Goal: Transaction & Acquisition: Purchase product/service

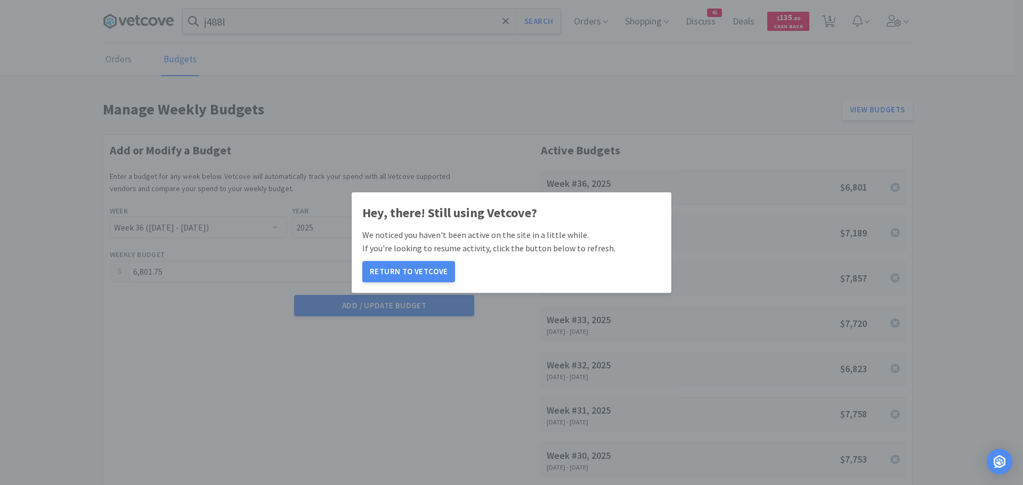
select select "36"
select select "2025"
click at [400, 265] on button "Return to Vetcove" at bounding box center [408, 271] width 93 height 21
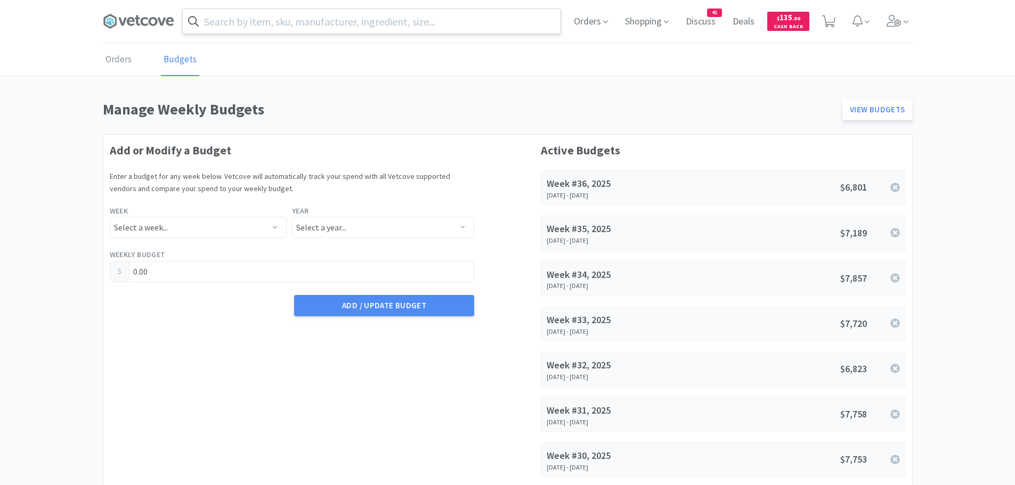
click at [298, 16] on input "text" at bounding box center [372, 21] width 378 height 25
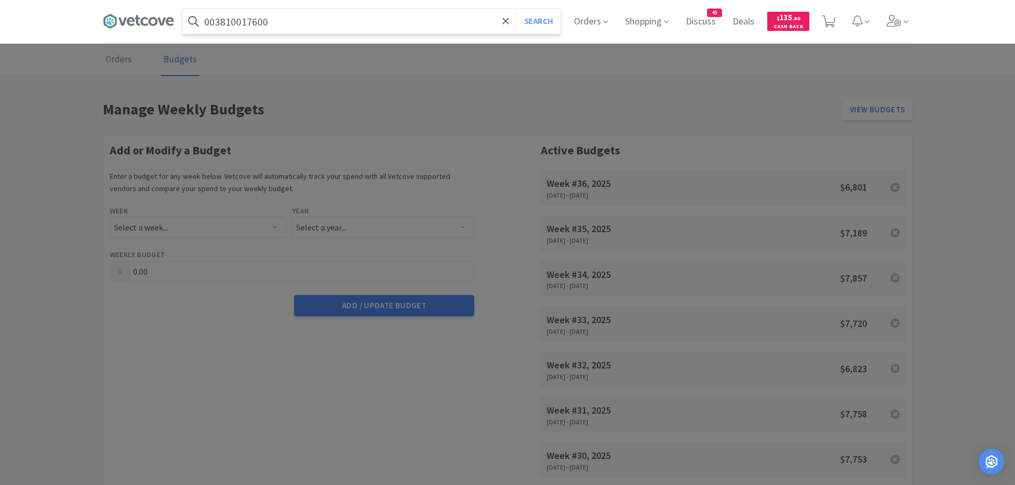
type input "003810017600"
click at [516, 9] on button "Search" at bounding box center [538, 21] width 44 height 25
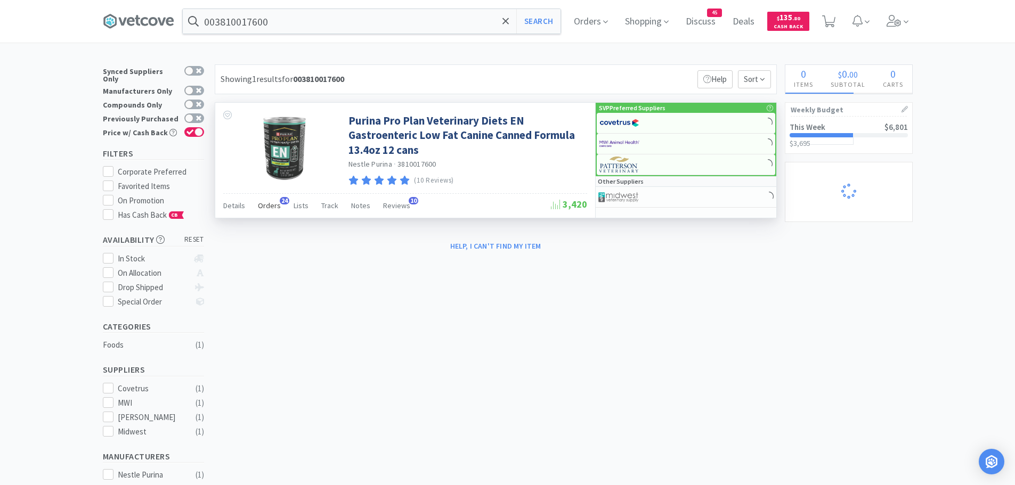
click at [272, 202] on span "Orders" at bounding box center [269, 206] width 23 height 10
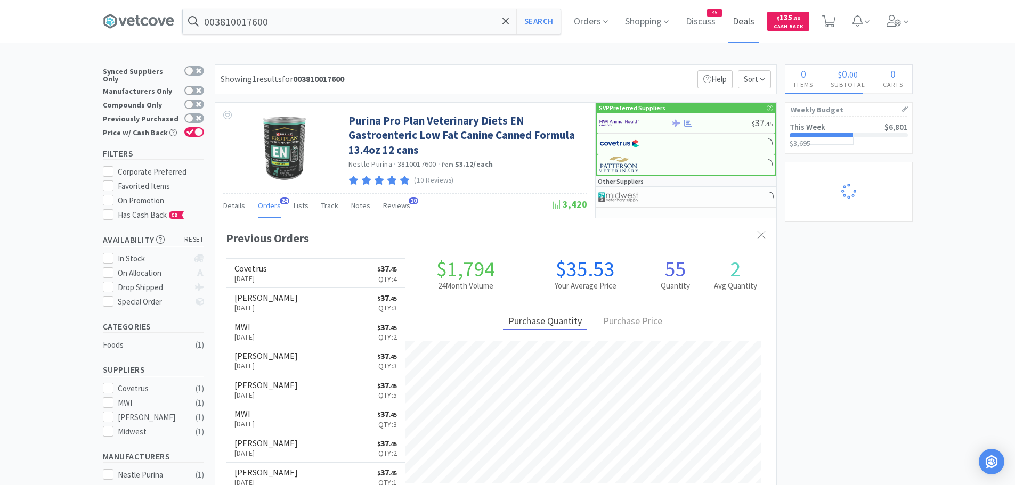
scroll to position [286, 561]
click at [906, 25] on span at bounding box center [897, 21] width 30 height 43
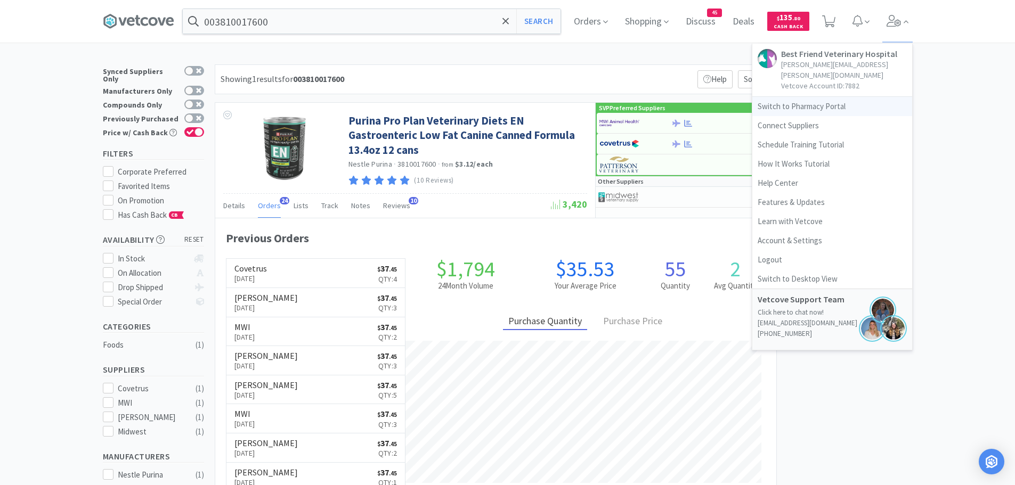
click at [807, 100] on link "Switch to Pharmacy Portal" at bounding box center [832, 106] width 160 height 19
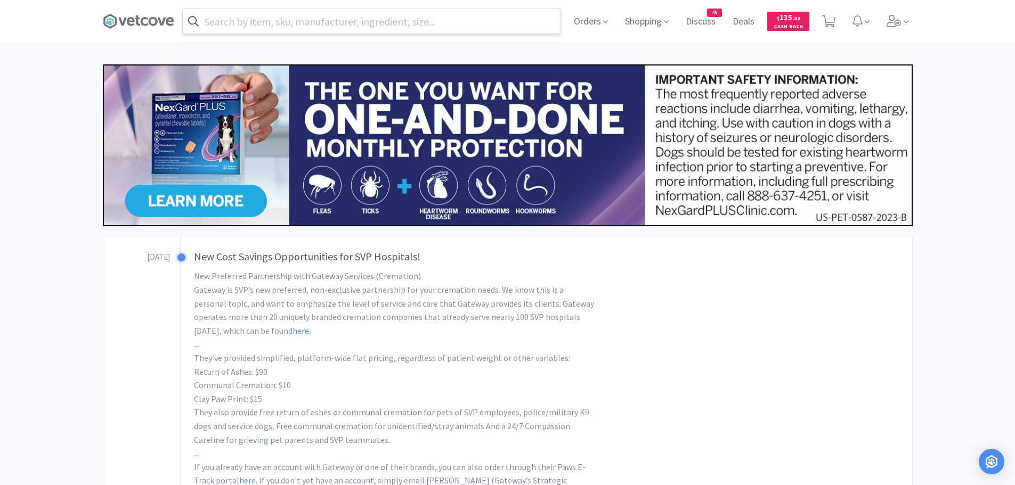
click at [295, 20] on input "text" at bounding box center [372, 21] width 378 height 25
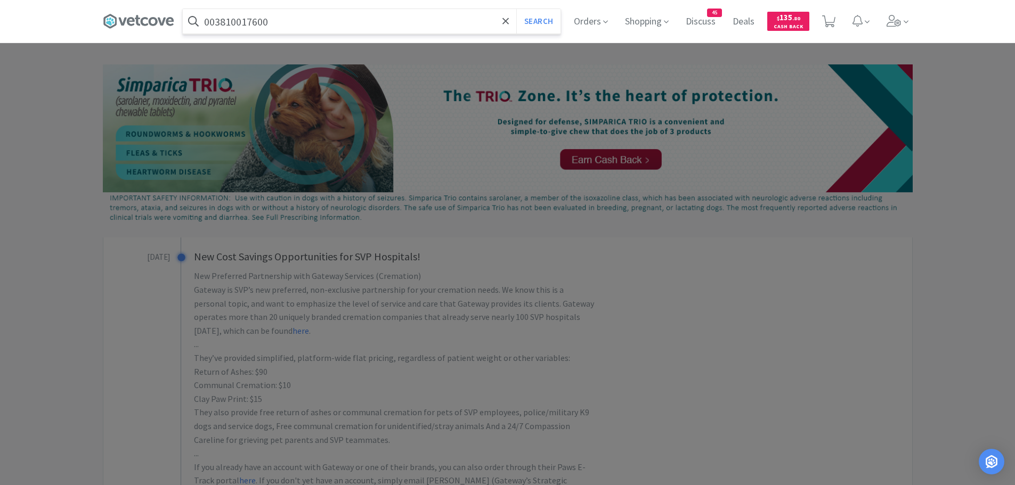
type input "003810017600"
click at [516, 9] on button "Search" at bounding box center [538, 21] width 44 height 25
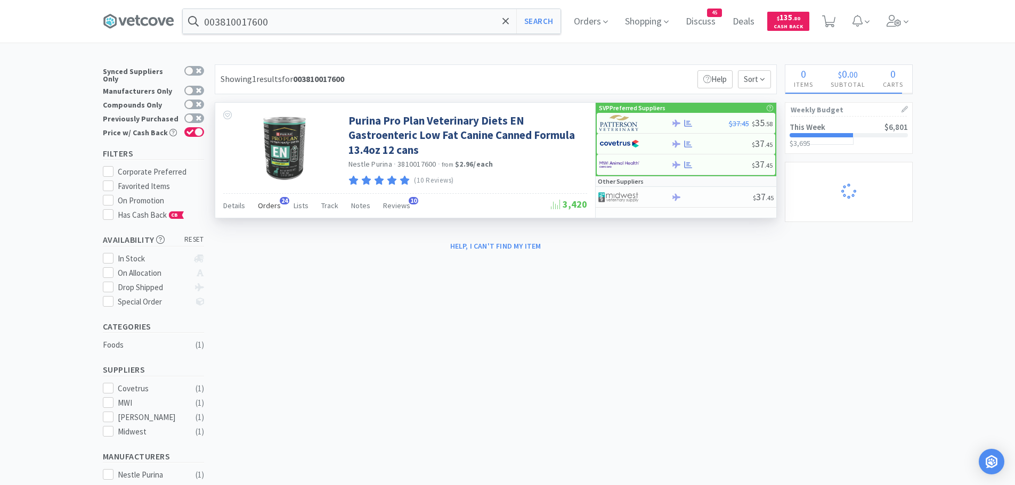
click at [276, 203] on span "Orders" at bounding box center [269, 206] width 23 height 10
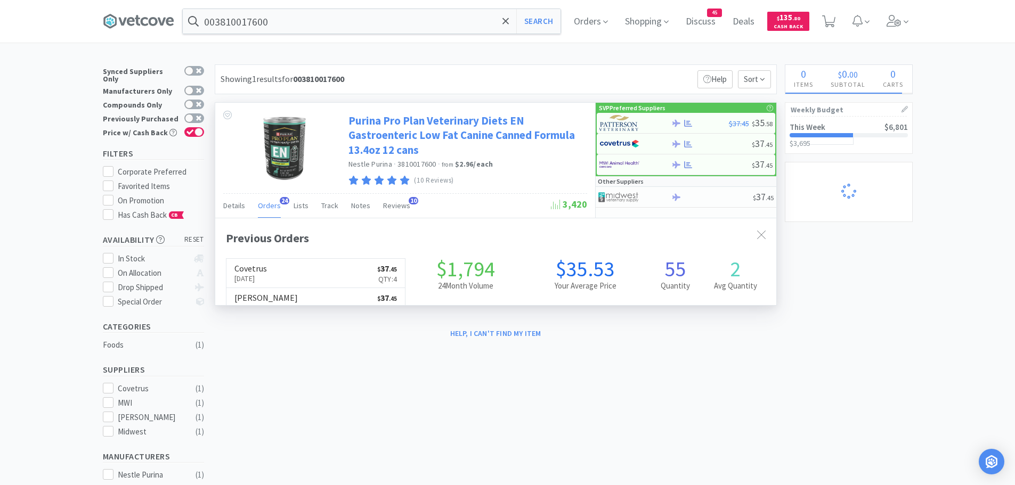
scroll to position [286, 561]
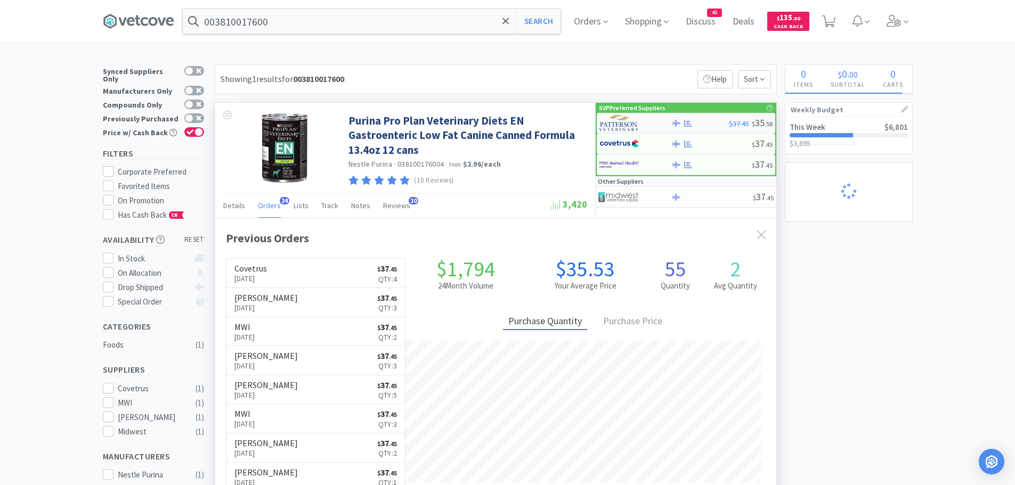
click at [614, 123] on img at bounding box center [619, 123] width 40 height 16
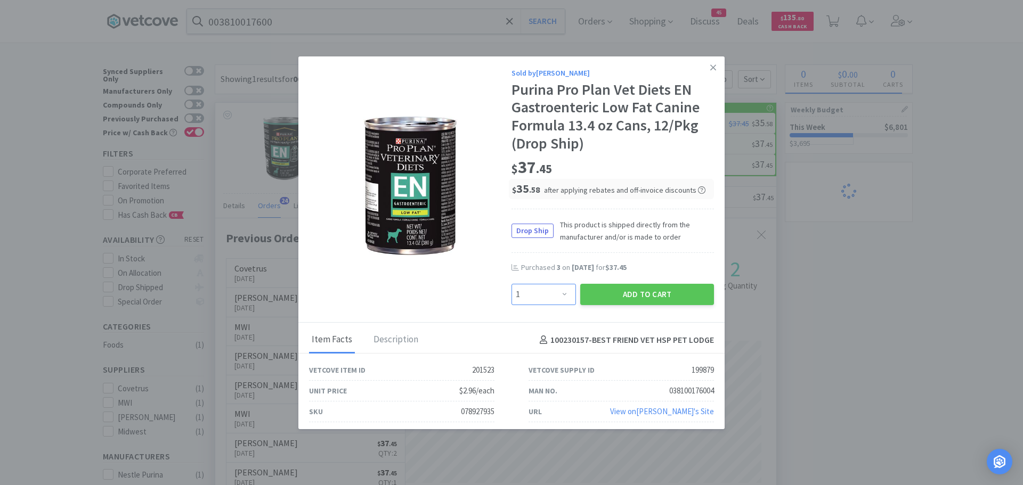
click at [558, 293] on select "Enter Quantity 1 2 3 4 5 6 7 8 9 10 11 12 13 14 15 16 17 18 19 20 Enter Quantity" at bounding box center [543, 294] width 64 height 21
select select "3"
click at [511, 284] on select "Enter Quantity 1 2 3 4 5 6 7 8 9 10 11 12 13 14 15 16 17 18 19 20 Enter Quantity" at bounding box center [543, 294] width 64 height 21
click at [597, 288] on button "Add to Cart" at bounding box center [647, 294] width 134 height 21
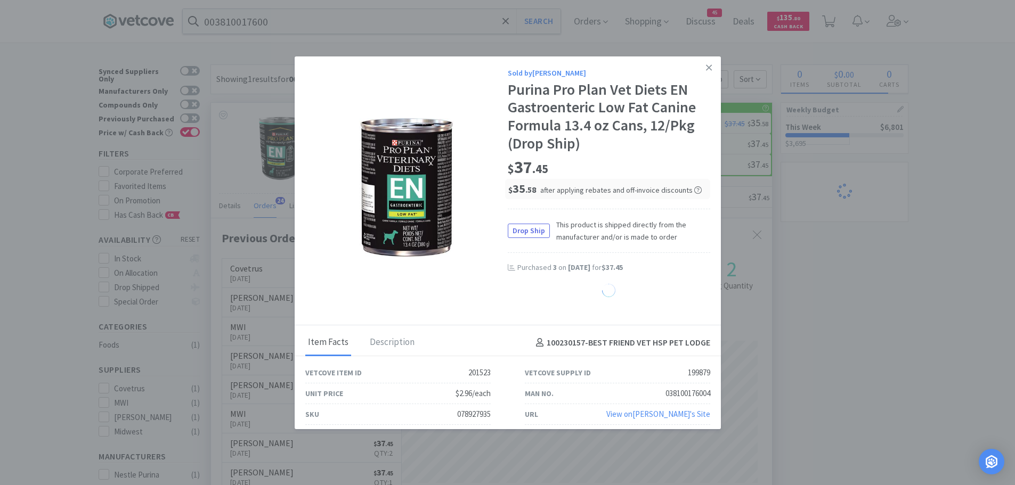
select select "3"
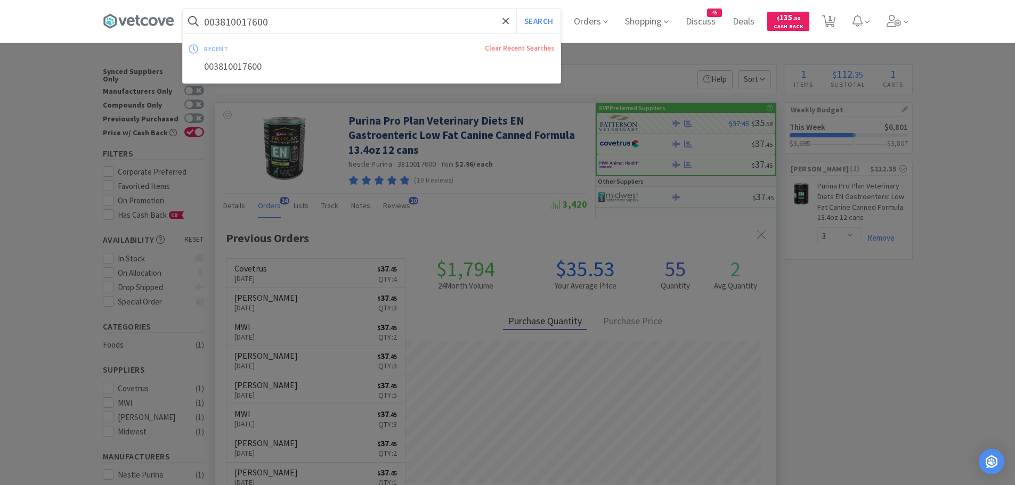
click at [287, 26] on input "003810017600" at bounding box center [372, 21] width 378 height 25
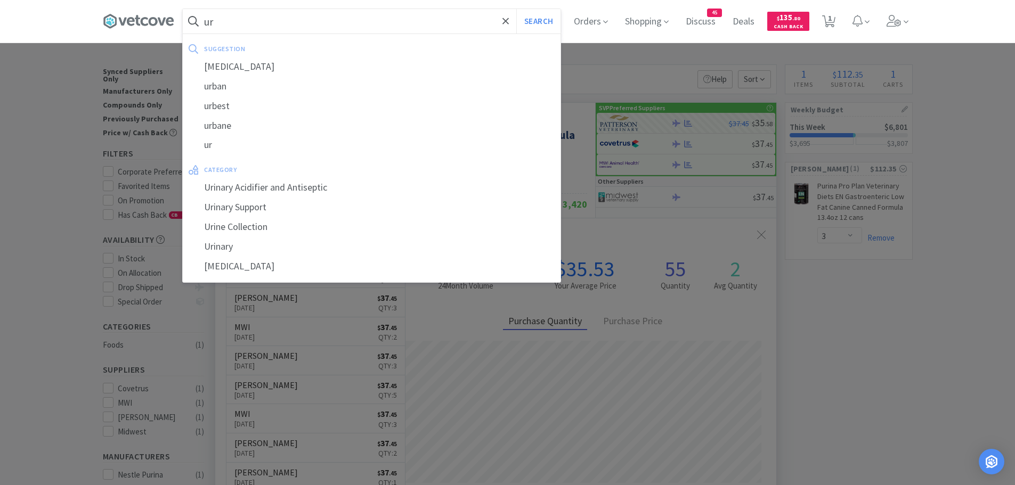
type input "ur"
click at [516, 9] on button "Search" at bounding box center [538, 21] width 44 height 25
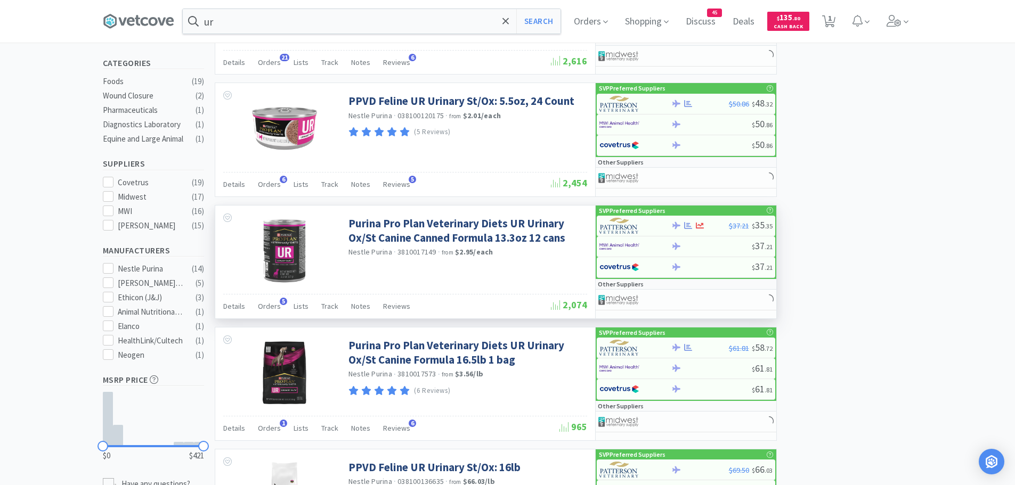
scroll to position [302, 0]
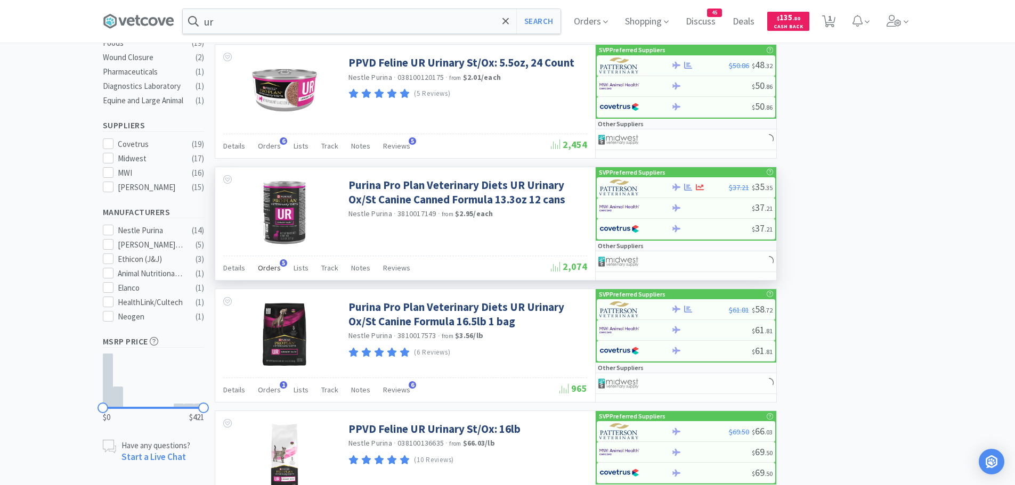
click at [268, 265] on span "Orders" at bounding box center [269, 268] width 23 height 10
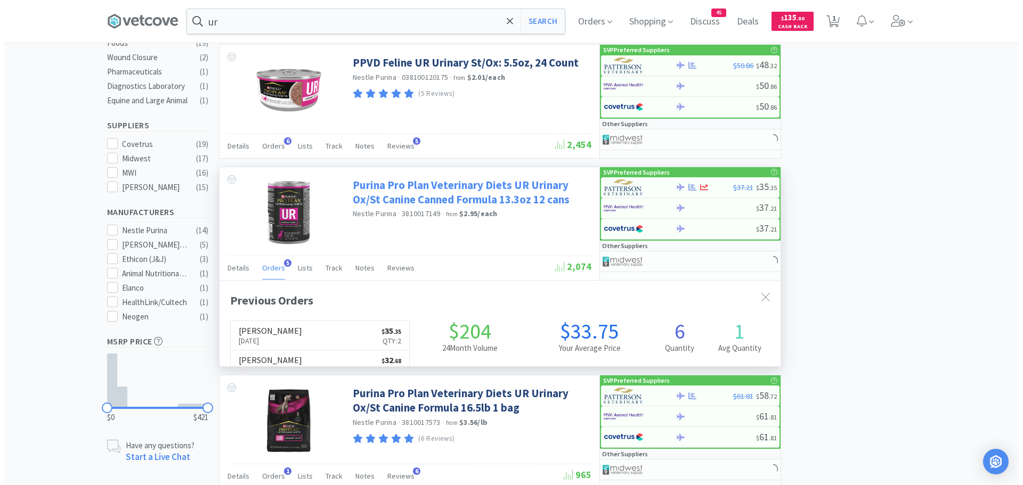
scroll to position [276, 561]
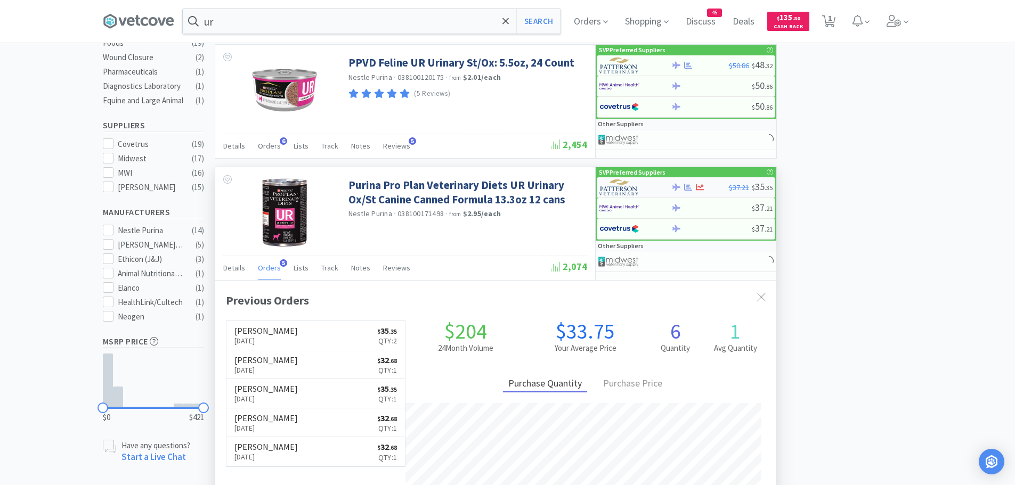
click at [617, 187] on img at bounding box center [619, 188] width 40 height 16
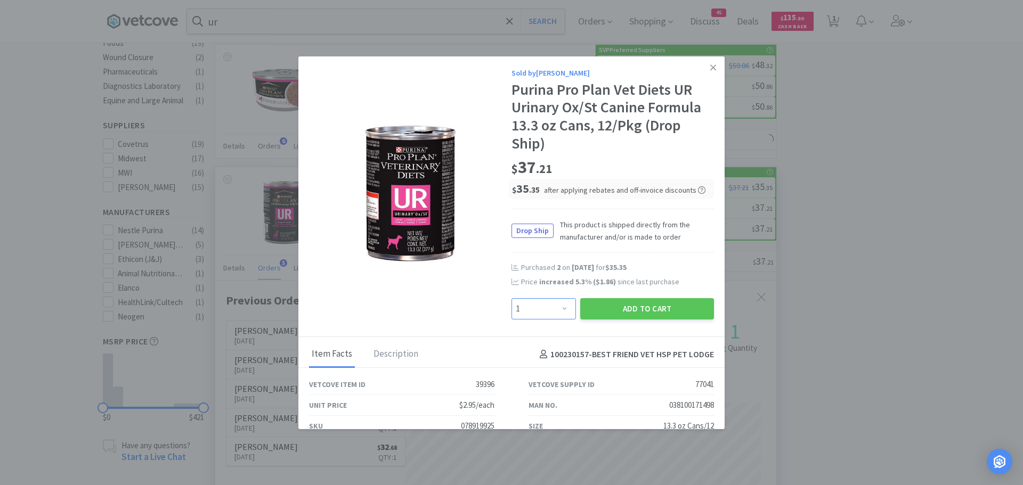
click at [549, 304] on select "Enter Quantity 1 2 3 4 5 6 7 8 9 10 11 12 13 14 15 16 17 18 19 20 Enter Quantity" at bounding box center [543, 308] width 64 height 21
select select "2"
click at [511, 298] on select "Enter Quantity 1 2 3 4 5 6 7 8 9 10 11 12 13 14 15 16 17 18 19 20 Enter Quantity" at bounding box center [543, 308] width 64 height 21
click at [600, 307] on button "Add to Cart" at bounding box center [647, 308] width 134 height 21
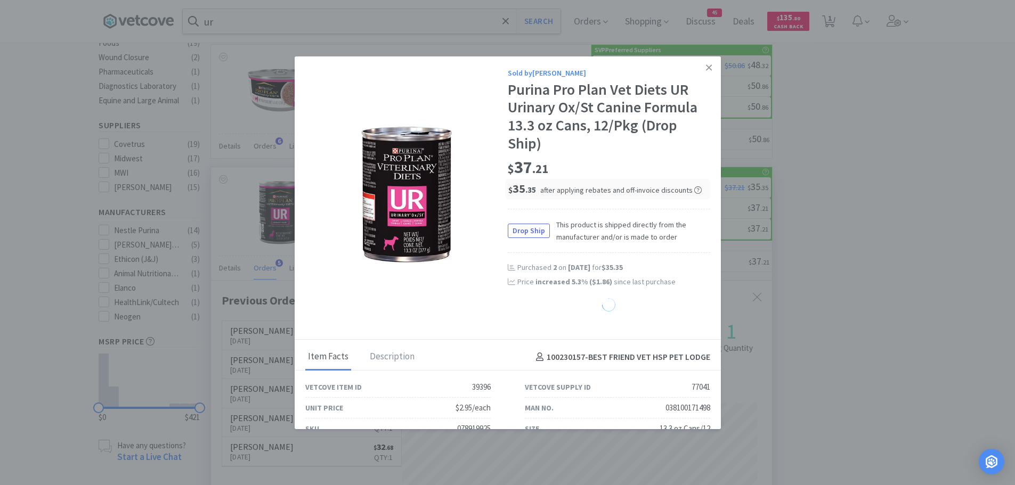
select select "2"
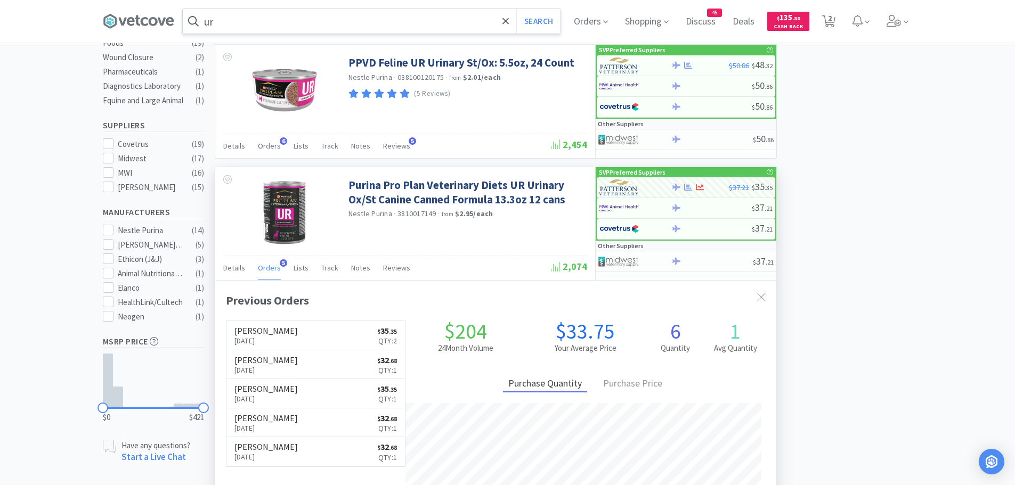
click at [316, 23] on input "ur" at bounding box center [372, 21] width 378 height 25
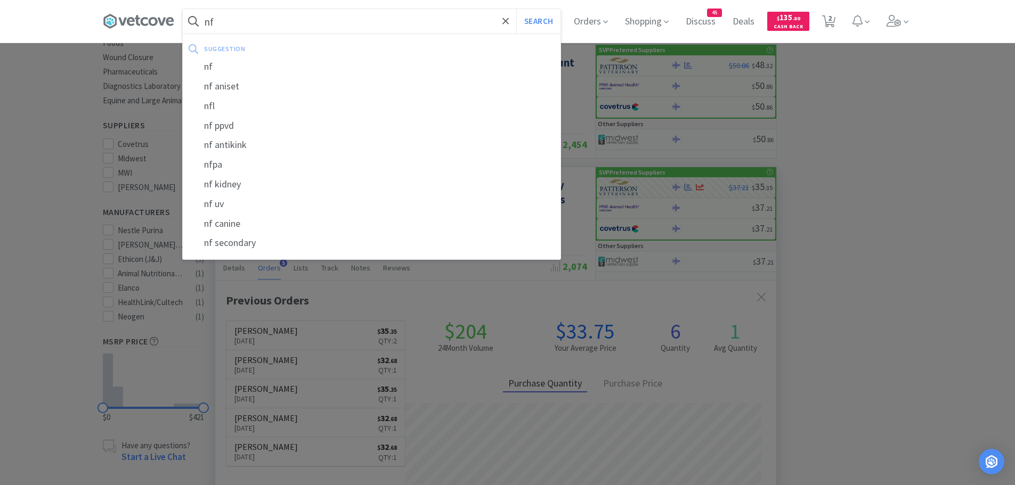
type input "nf"
click at [516, 9] on button "Search" at bounding box center [538, 21] width 44 height 25
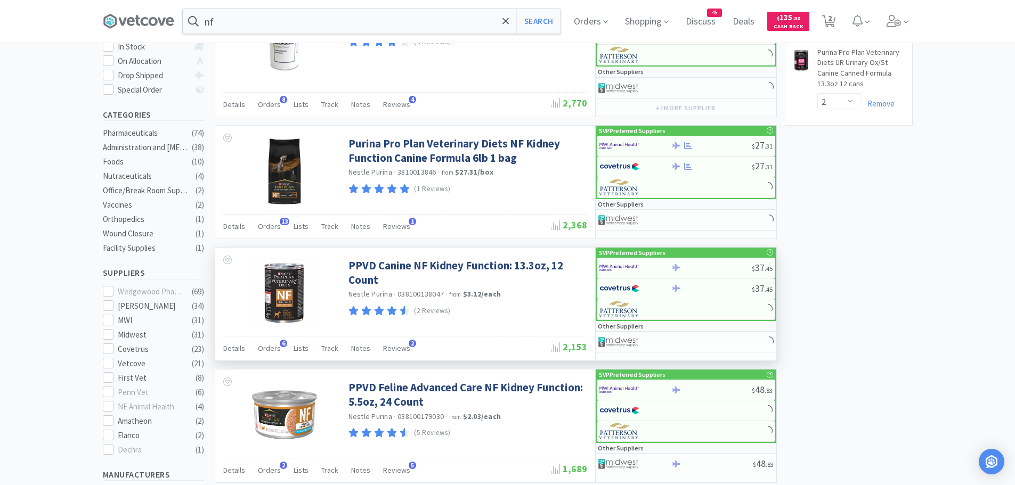
scroll to position [213, 0]
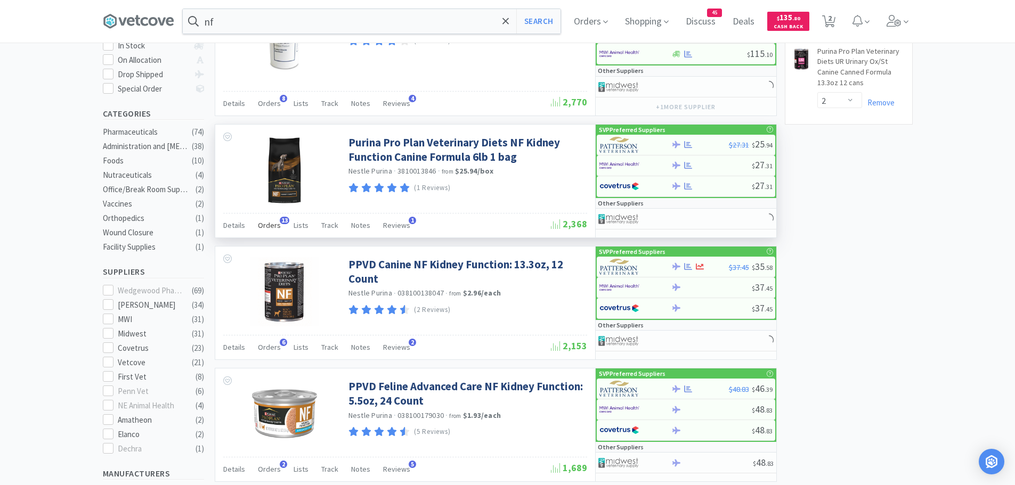
click at [267, 226] on span "Orders" at bounding box center [269, 226] width 23 height 10
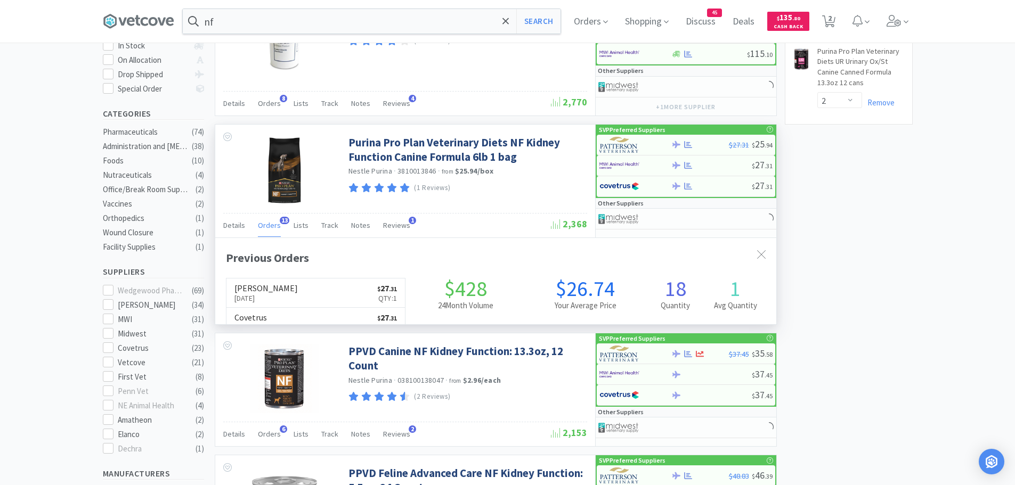
scroll to position [286, 561]
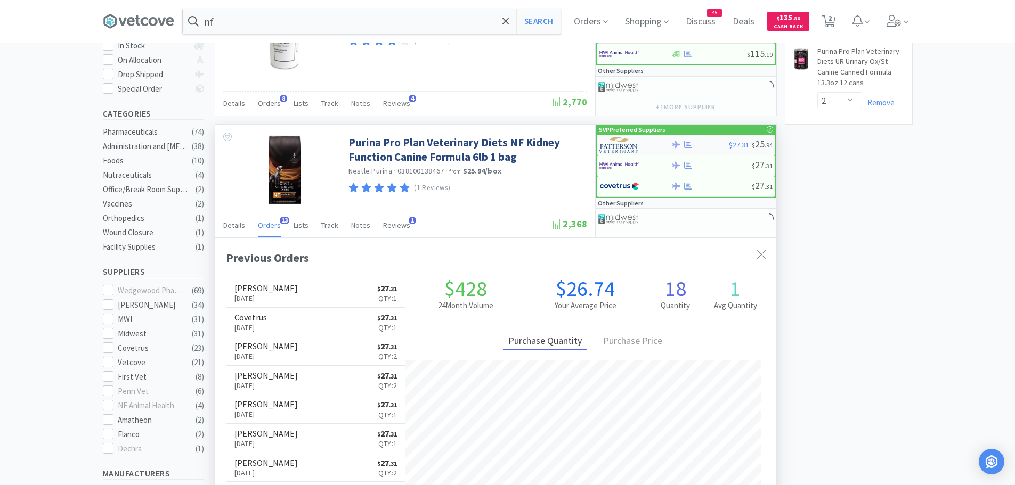
click at [615, 142] on img at bounding box center [619, 145] width 40 height 16
select select "1"
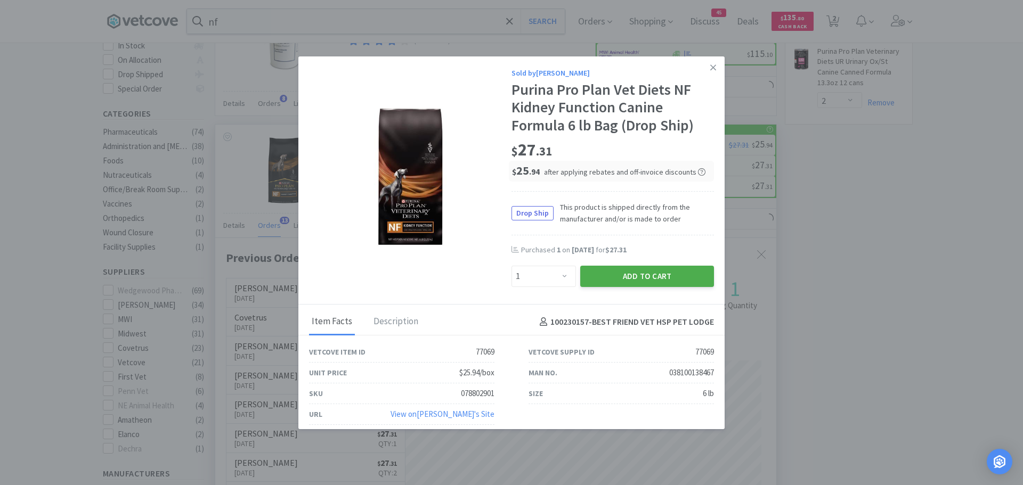
click at [597, 274] on button "Add to Cart" at bounding box center [647, 276] width 134 height 21
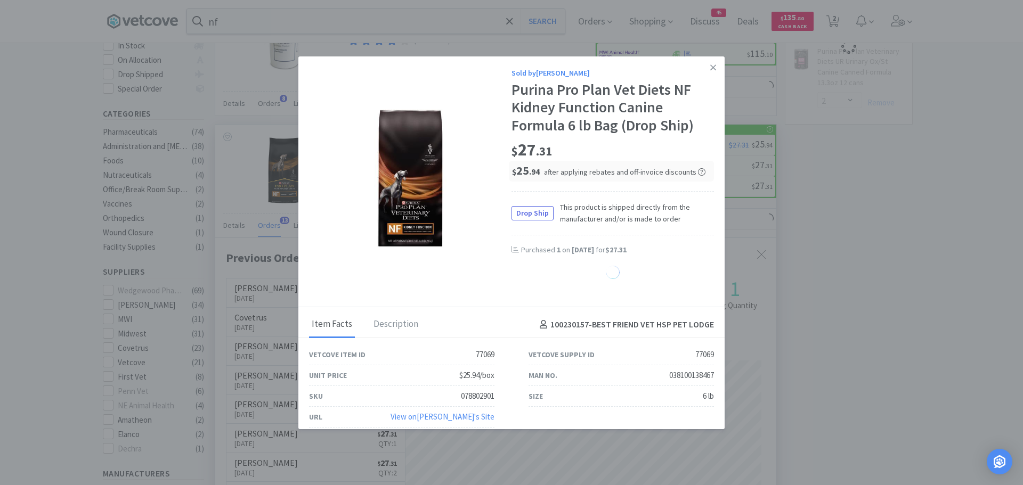
select select "1"
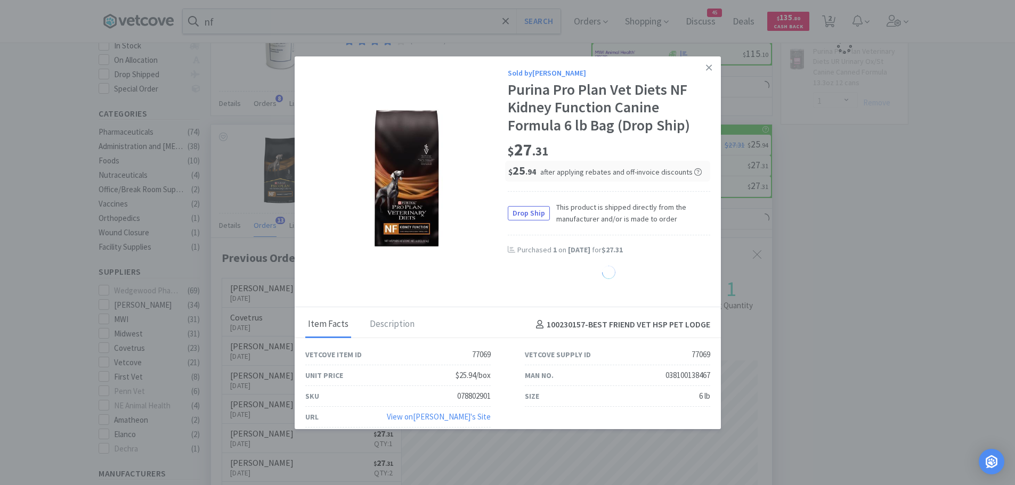
select select "2"
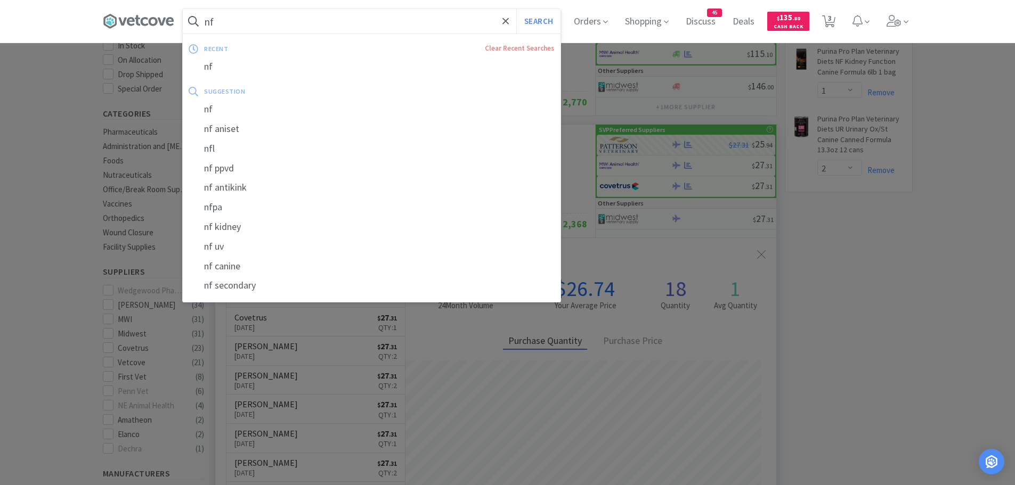
click at [312, 17] on input "nf" at bounding box center [372, 21] width 378 height 25
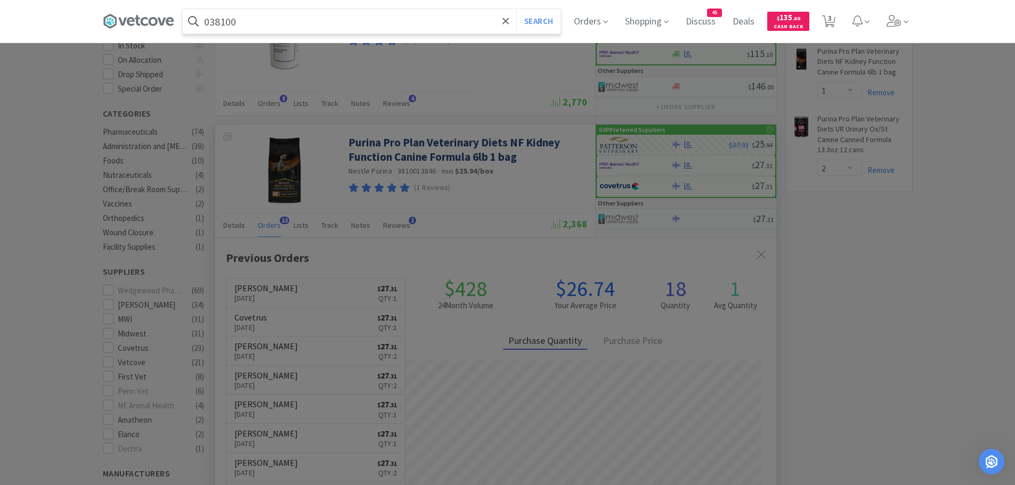
scroll to position [0, 0]
click at [290, 23] on input "038100" at bounding box center [372, 21] width 378 height 25
type input "038100138320"
click at [516, 9] on button "Search" at bounding box center [538, 21] width 44 height 25
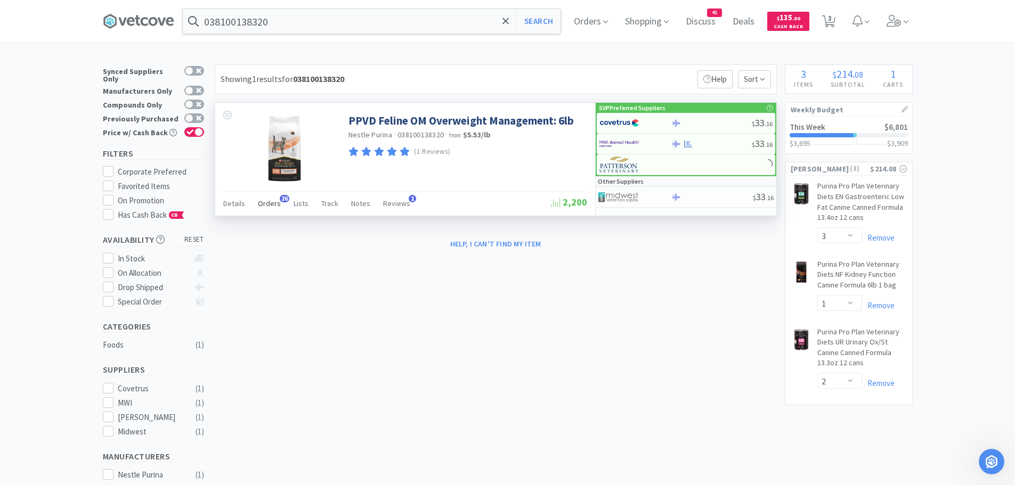
click at [272, 202] on span "Orders" at bounding box center [269, 204] width 23 height 10
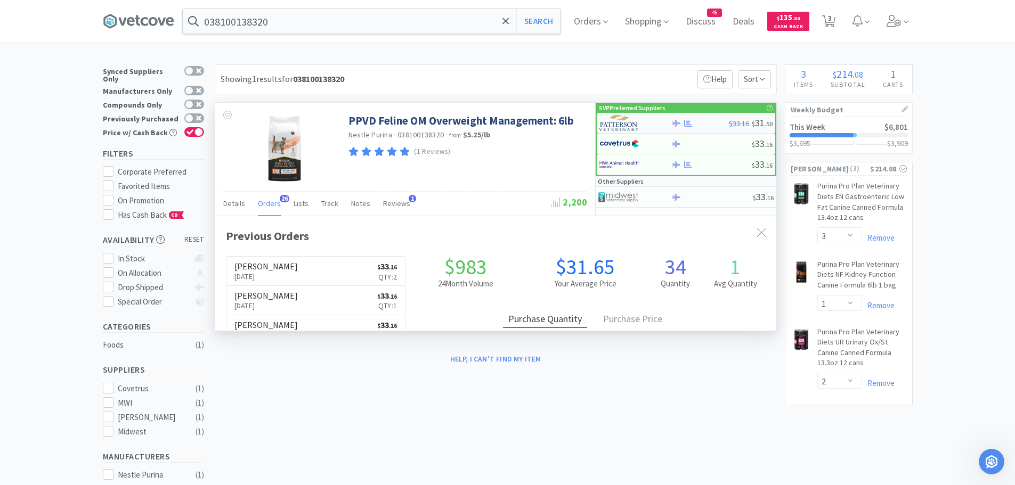
scroll to position [286, 561]
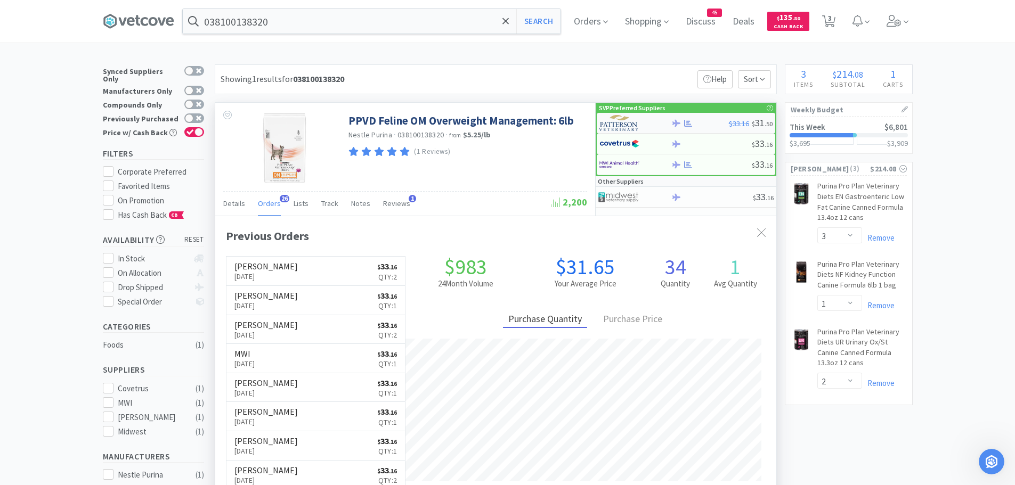
click at [625, 128] on img at bounding box center [619, 123] width 40 height 16
select select "1"
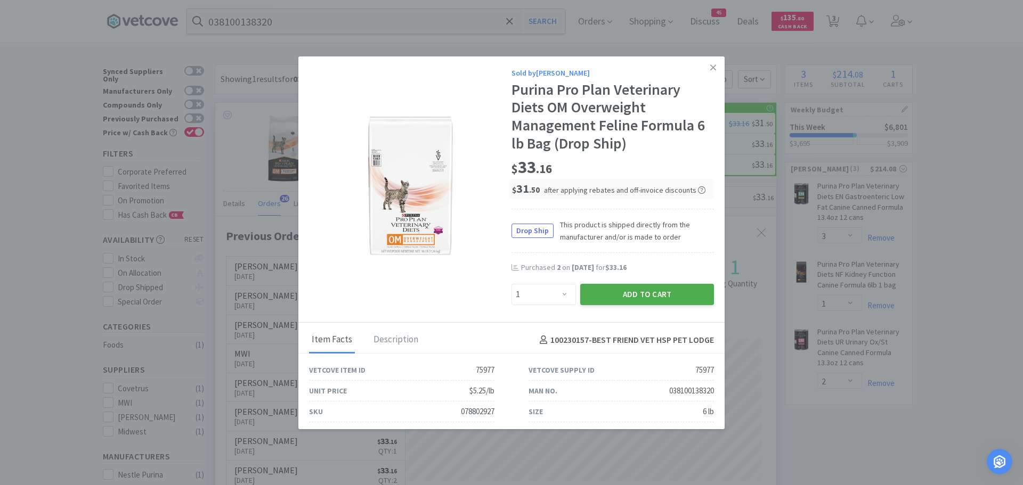
click at [616, 299] on button "Add to Cart" at bounding box center [647, 294] width 134 height 21
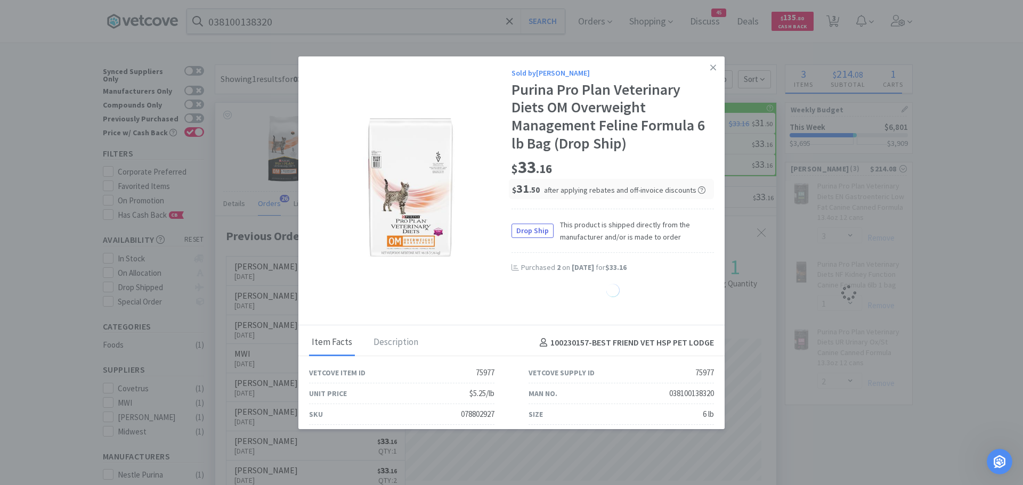
select select "1"
select select "3"
select select "1"
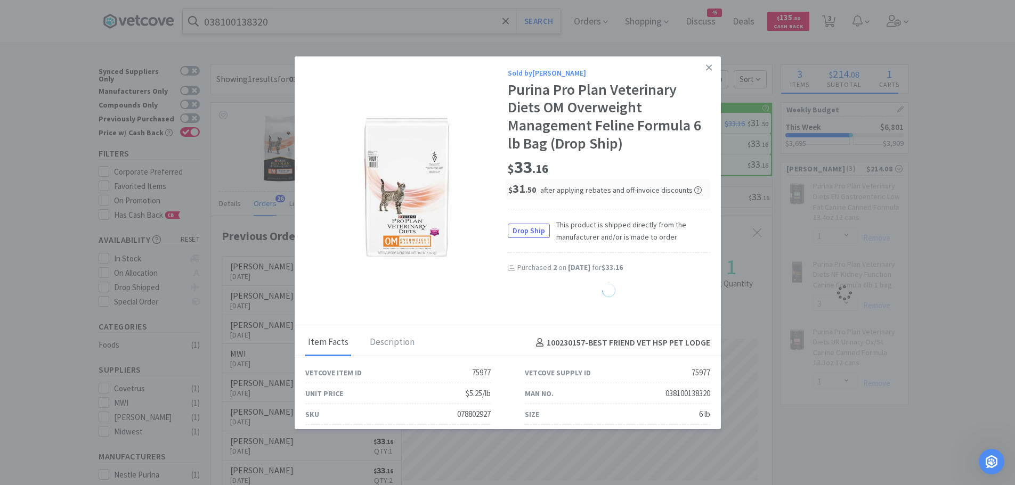
select select "2"
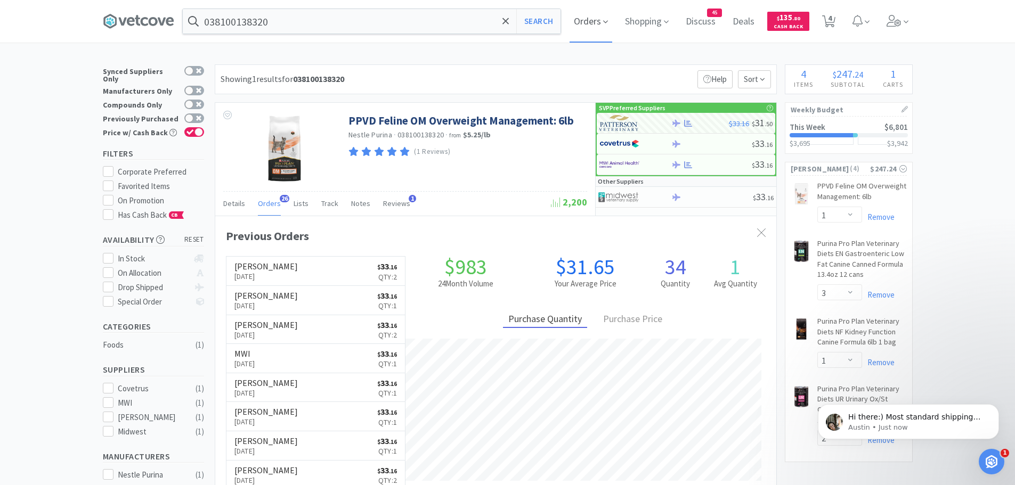
scroll to position [0, 0]
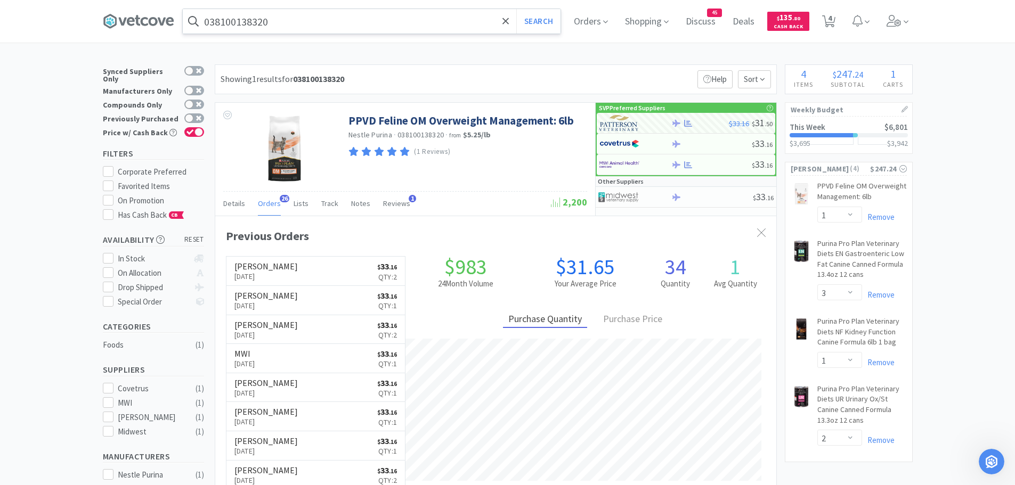
click at [314, 20] on input "038100138320" at bounding box center [372, 21] width 378 height 25
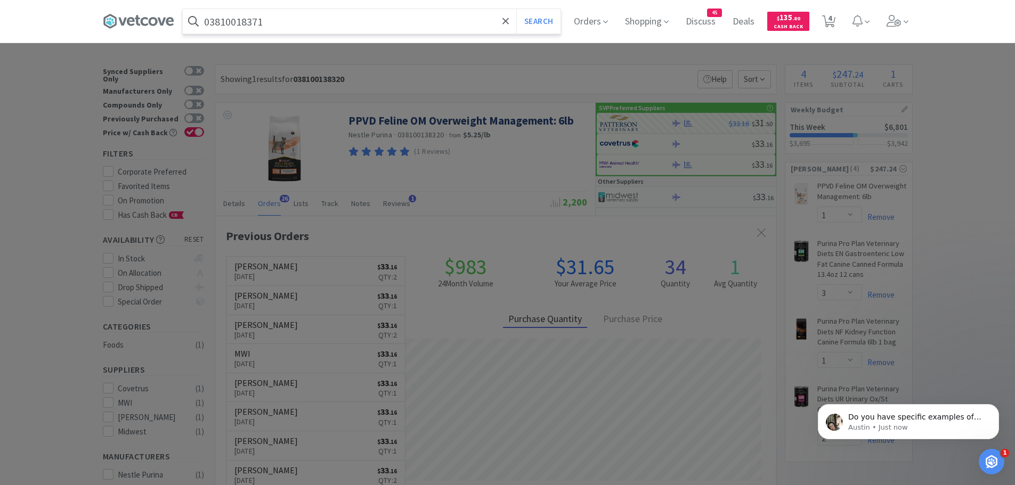
type input "03810018371"
click at [516, 9] on button "Search" at bounding box center [538, 21] width 44 height 25
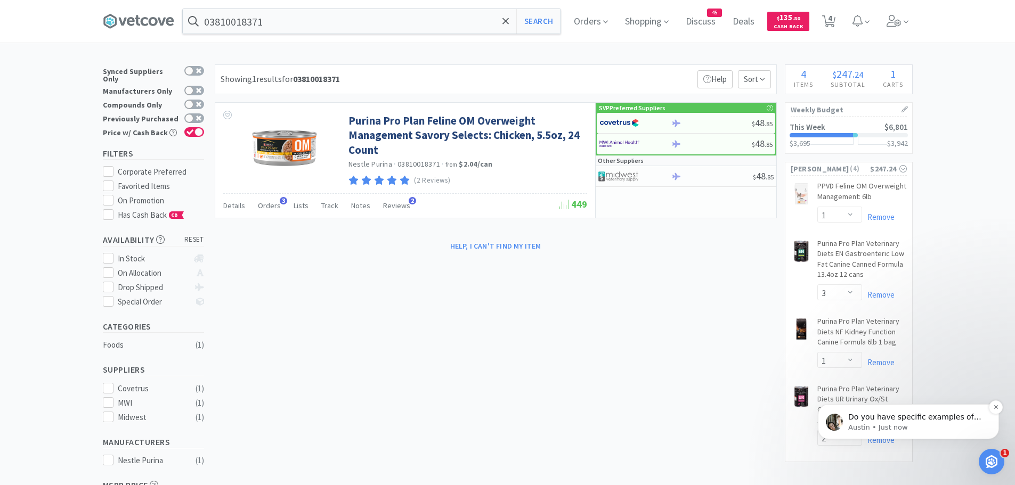
click at [970, 417] on p "Do you have specific examples of orders I can investigate? It is slightly item …" at bounding box center [916, 417] width 137 height 11
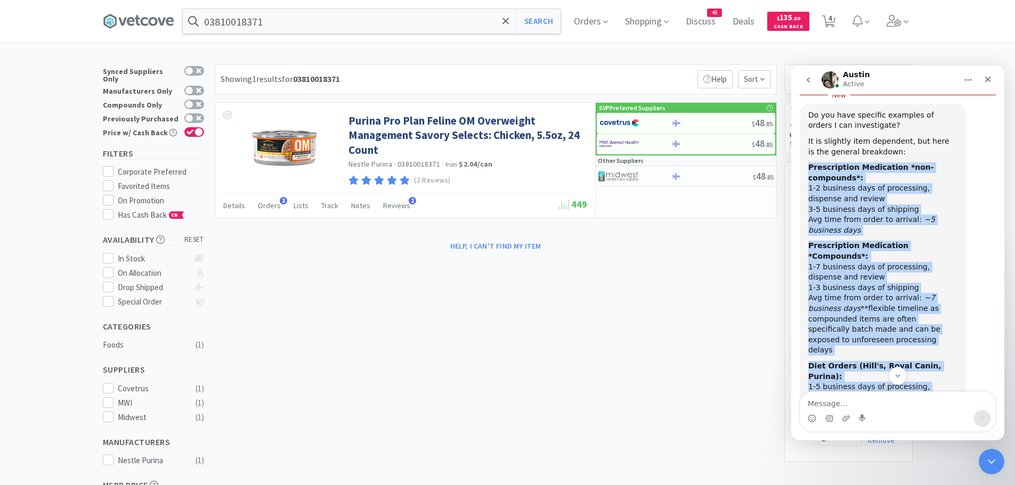
scroll to position [483, 0]
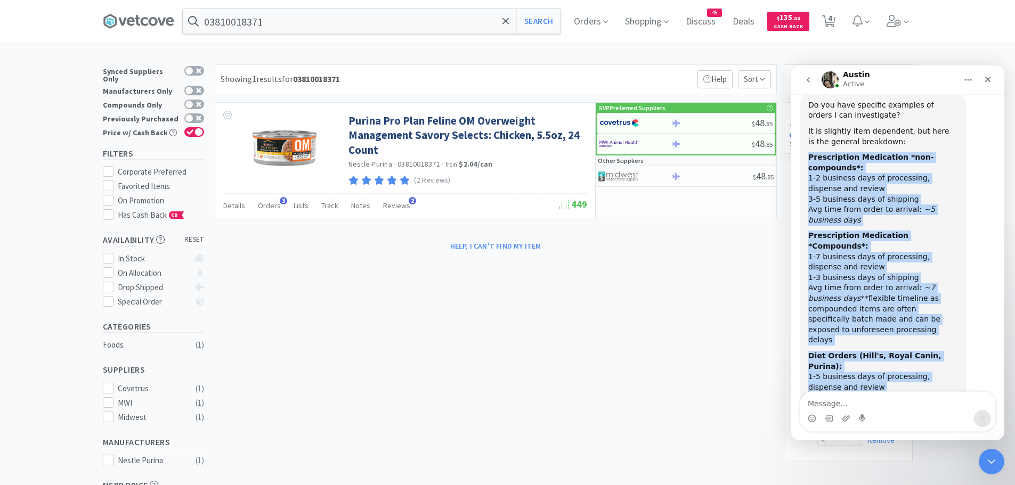
drag, startPoint x: 808, startPoint y: 173, endPoint x: 948, endPoint y: 367, distance: 239.6
click at [948, 367] on div "Do you have specific examples of orders I can investigate? It is slightly item …" at bounding box center [883, 262] width 166 height 337
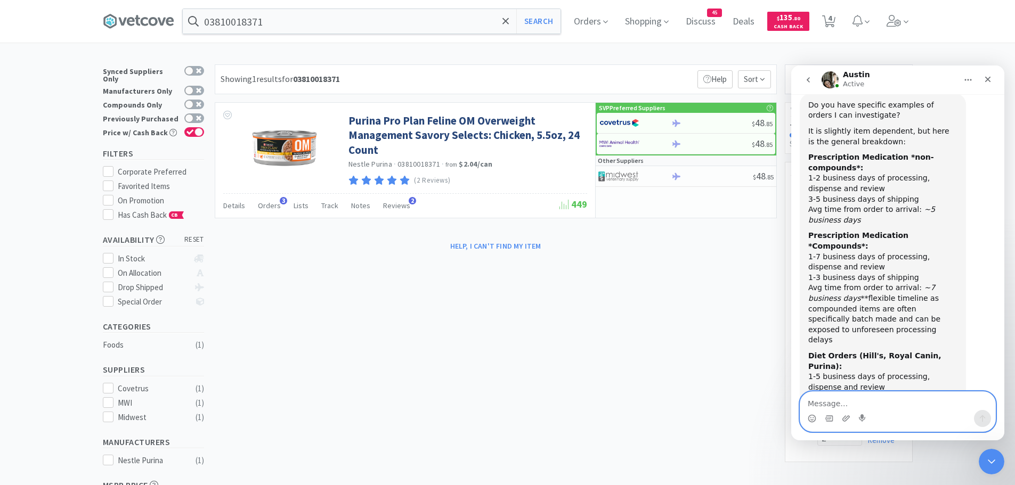
click at [835, 404] on textarea "Message…" at bounding box center [897, 401] width 195 height 18
click at [827, 400] on textarea "Message…" at bounding box center [897, 401] width 195 height 18
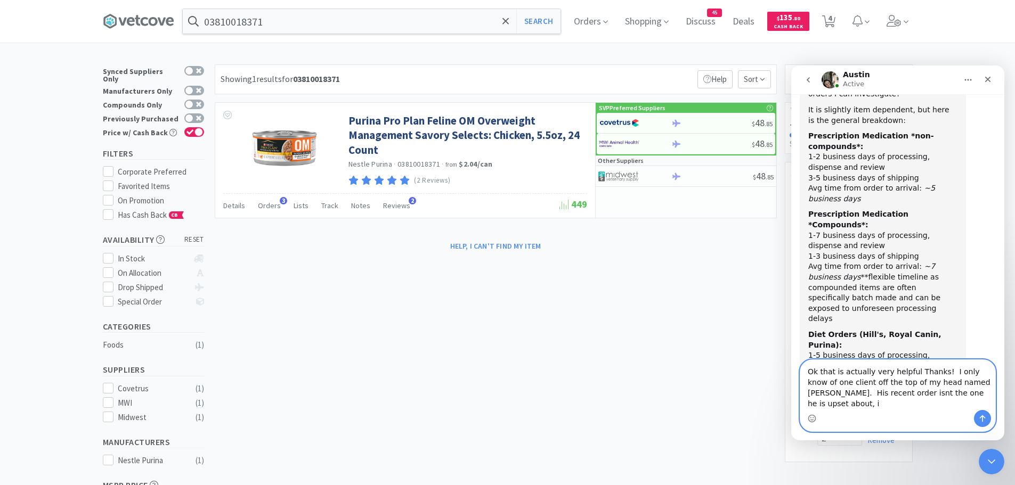
scroll to position [515, 0]
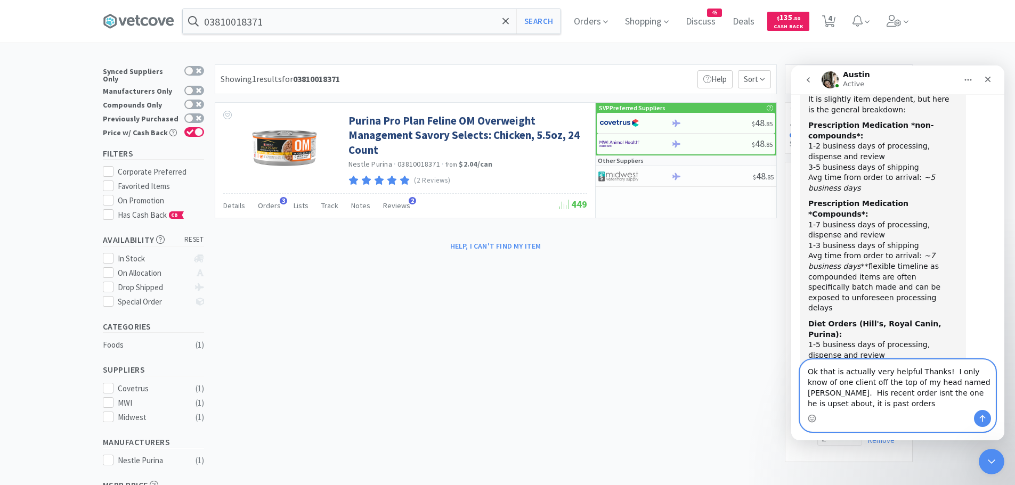
type textarea "Ok that is actually very helpful Thanks! I only know of one client off the top …"
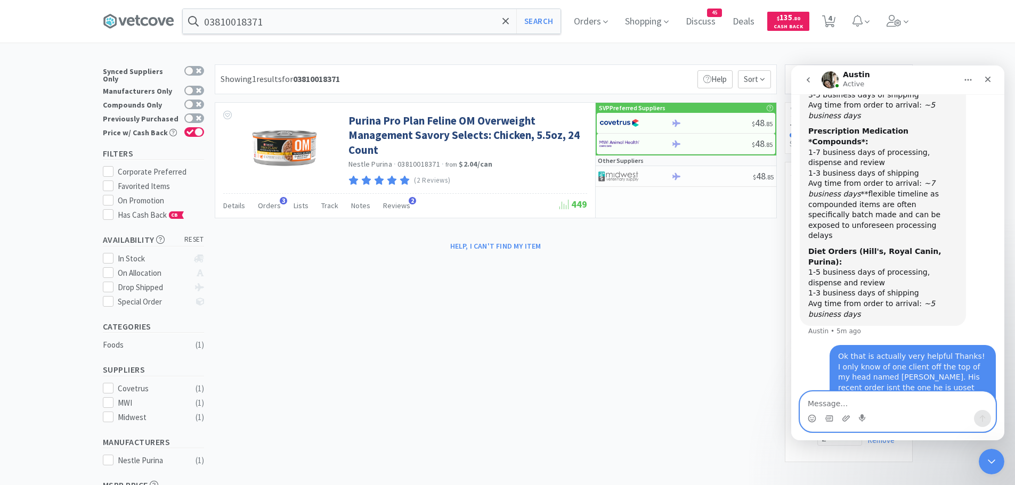
scroll to position [581, 0]
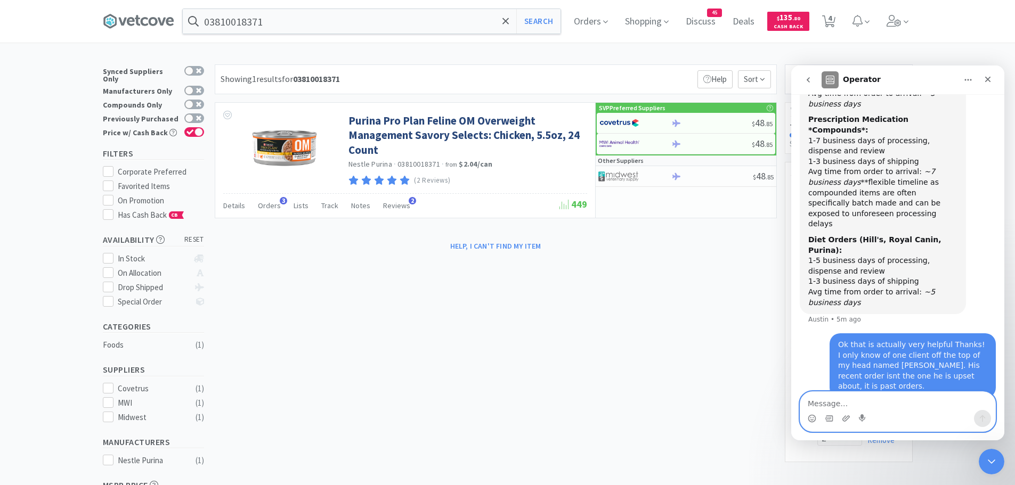
click at [879, 401] on textarea "Message…" at bounding box center [897, 401] width 195 height 18
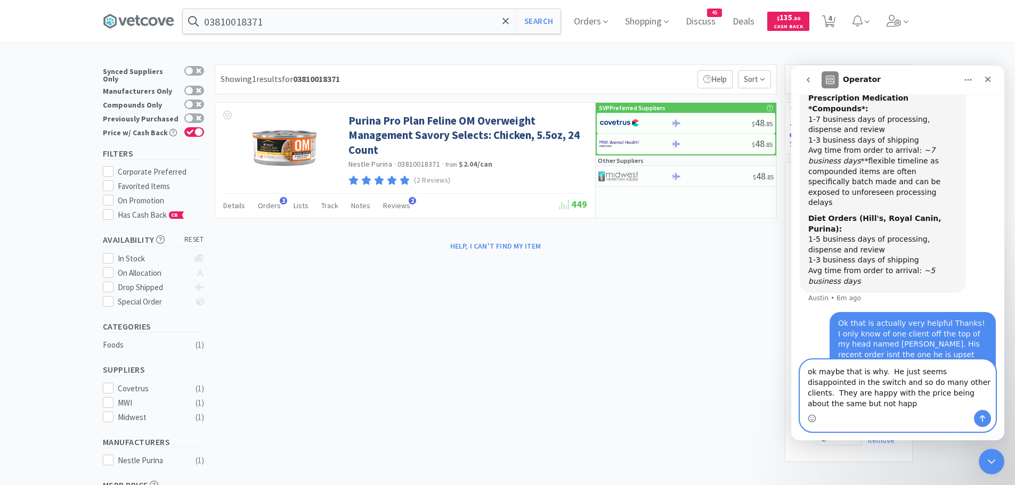
scroll to position [613, 0]
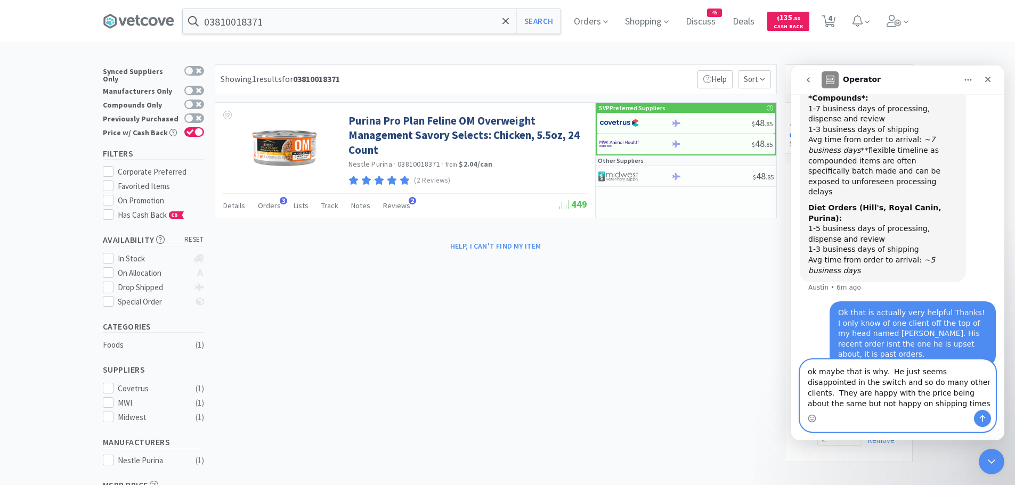
type textarea "ok maybe that is why. He just seems disappointed in the switch and so do many o…"
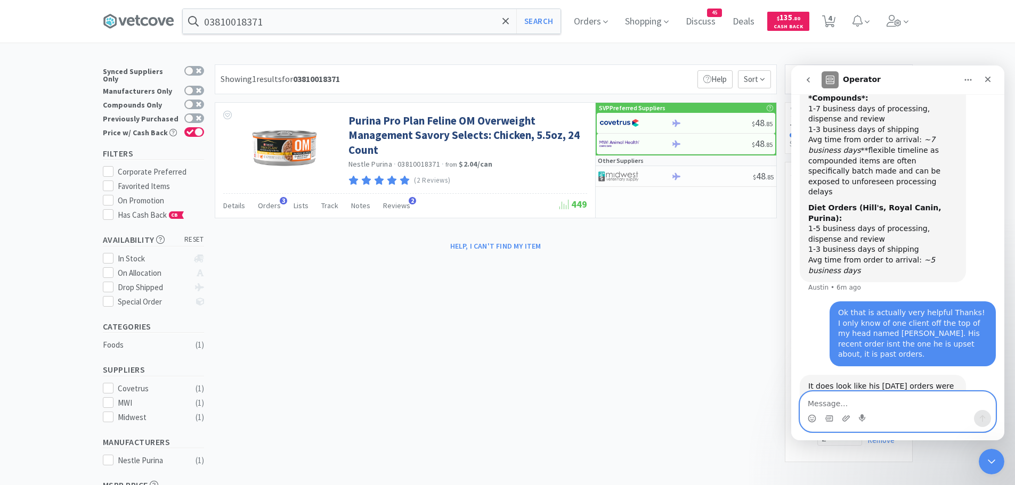
scroll to position [655, 0]
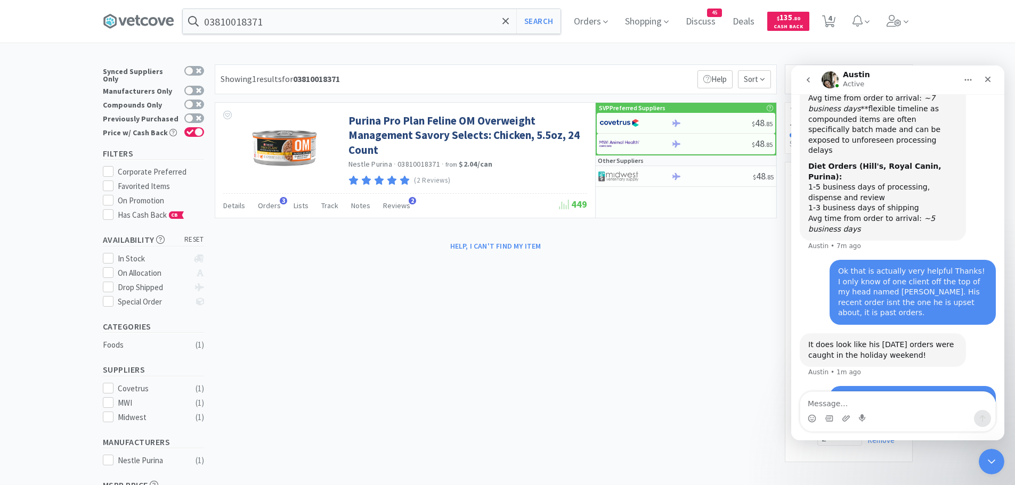
click at [758, 329] on div "× Filter Results Synced Suppliers Only Manufacturers Only Compounds Only Previo…" at bounding box center [508, 335] width 810 height 543
click at [984, 460] on icon "Close Intercom Messenger" at bounding box center [990, 460] width 13 height 13
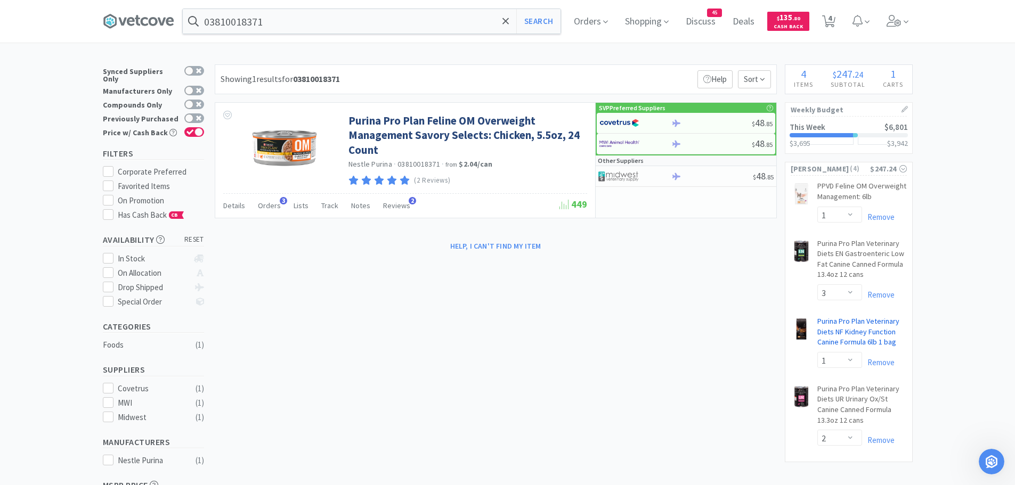
scroll to position [644, 0]
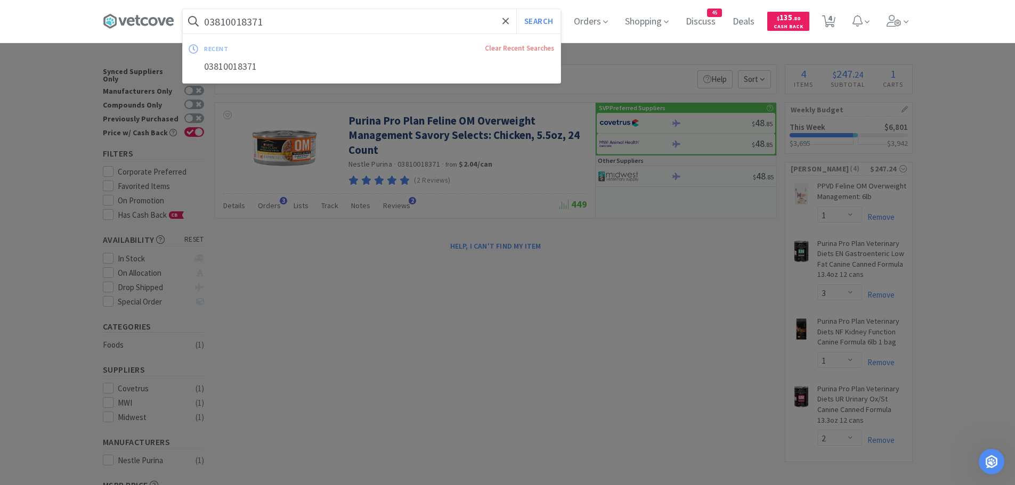
click at [296, 18] on input "03810018371" at bounding box center [372, 21] width 378 height 25
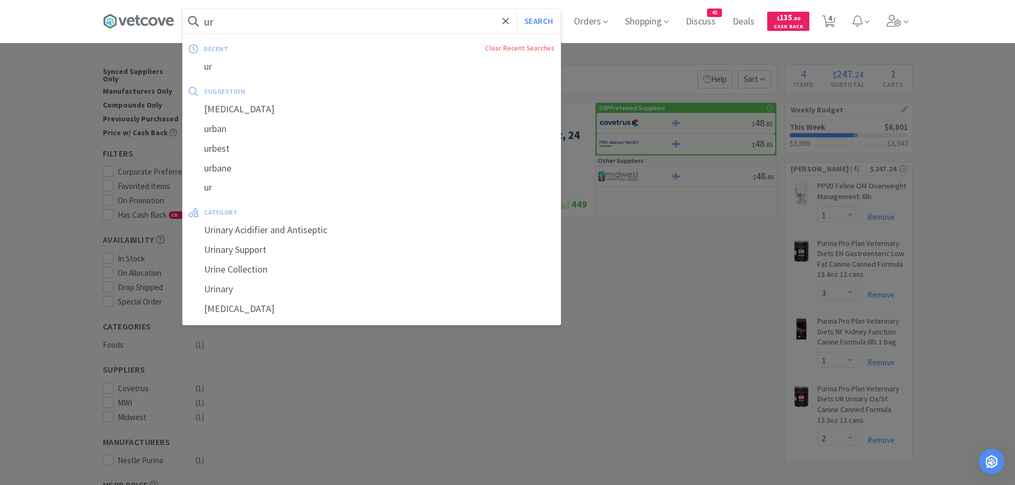
type input "u"
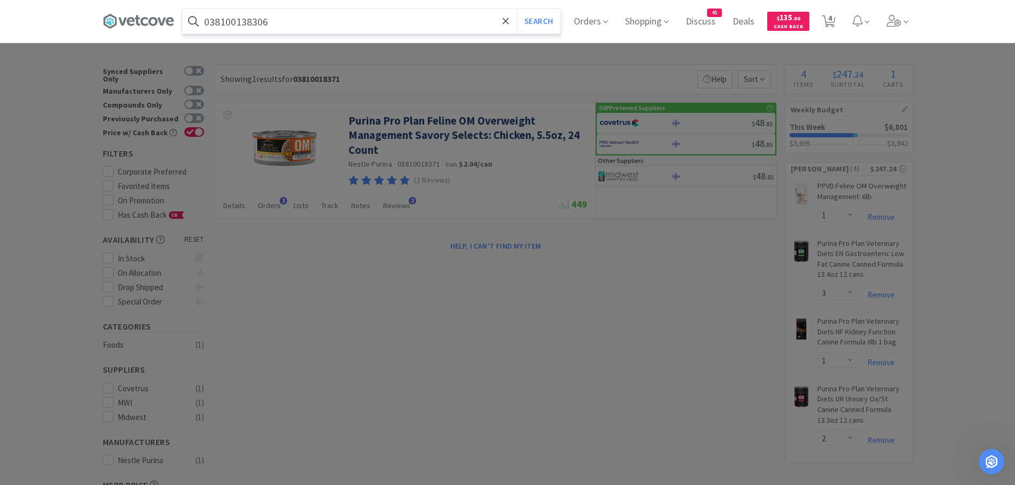
type input "038100138306"
click at [516, 9] on button "Search" at bounding box center [538, 21] width 44 height 25
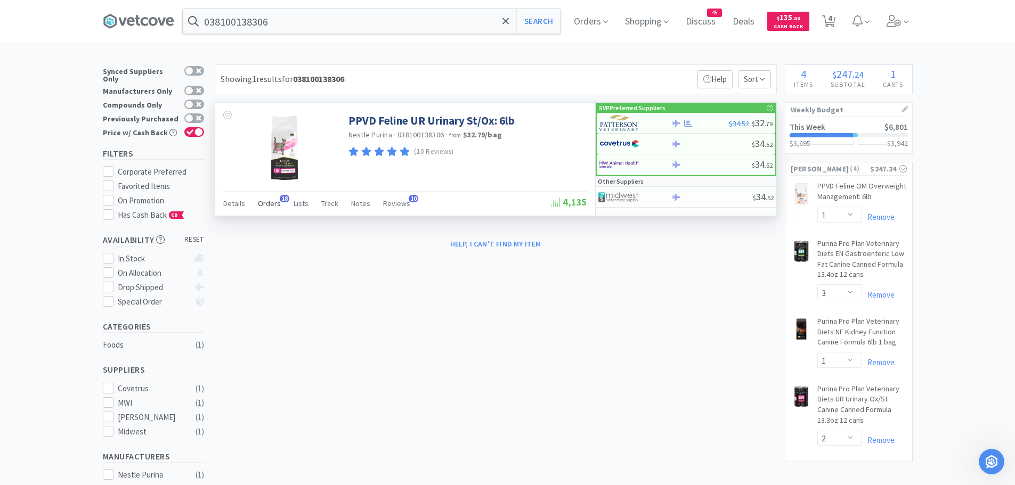
drag, startPoint x: 271, startPoint y: 200, endPoint x: 280, endPoint y: 195, distance: 10.5
click at [271, 200] on span "Orders" at bounding box center [269, 204] width 23 height 10
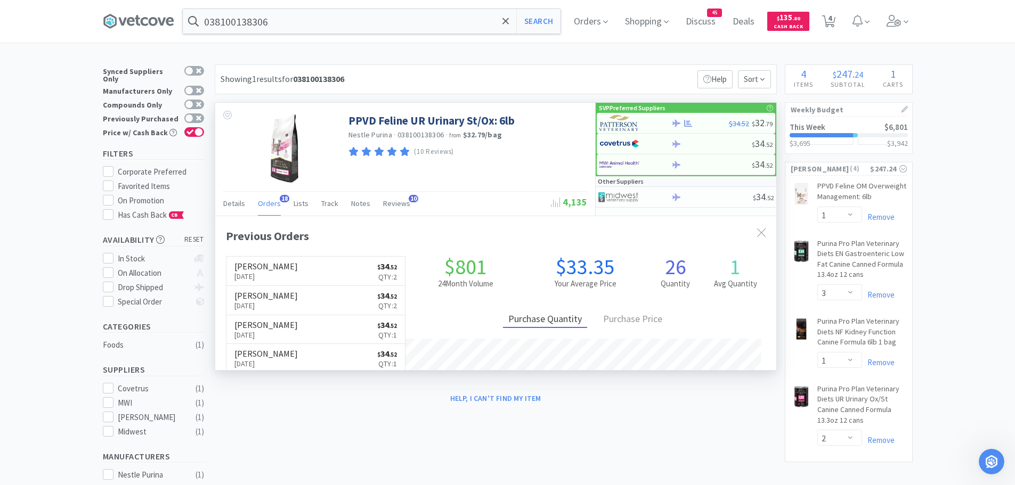
scroll to position [286, 561]
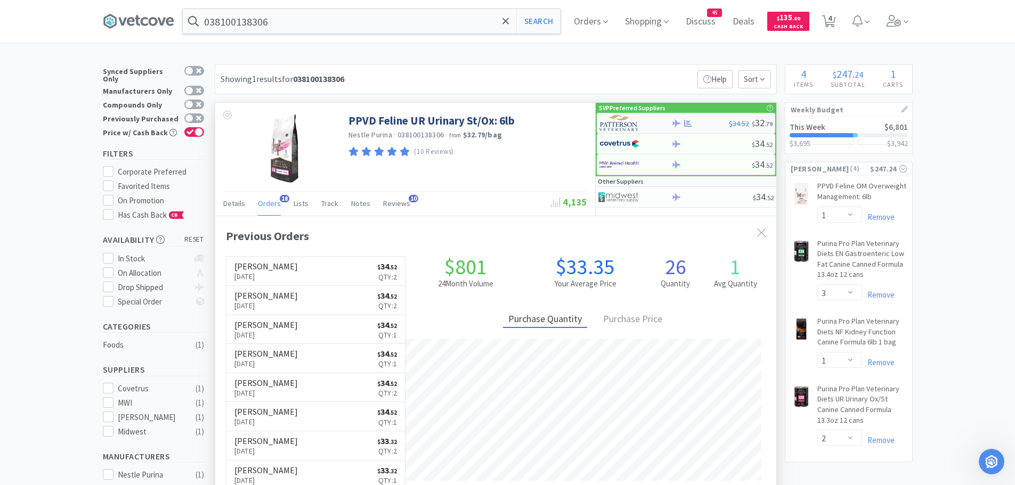
click at [627, 127] on img at bounding box center [619, 123] width 40 height 16
select select "1"
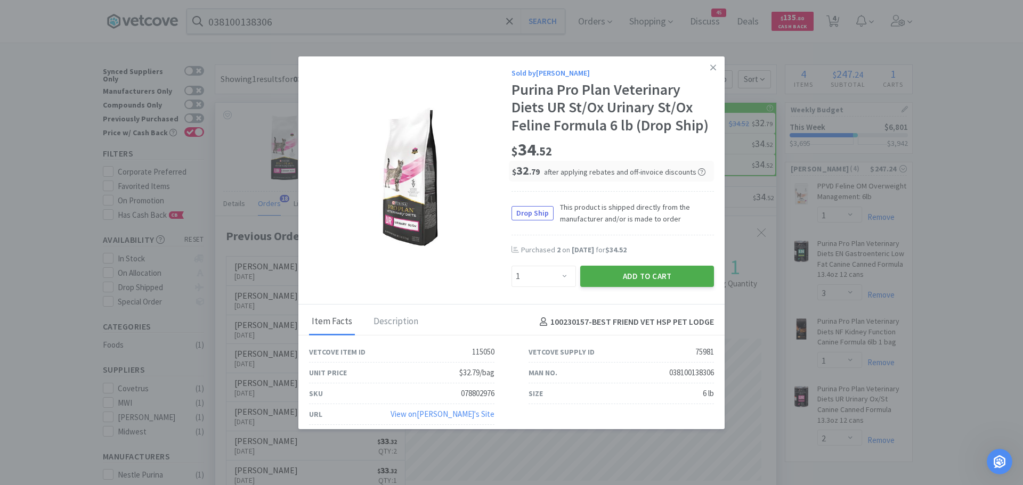
click at [611, 270] on button "Add to Cart" at bounding box center [647, 276] width 134 height 21
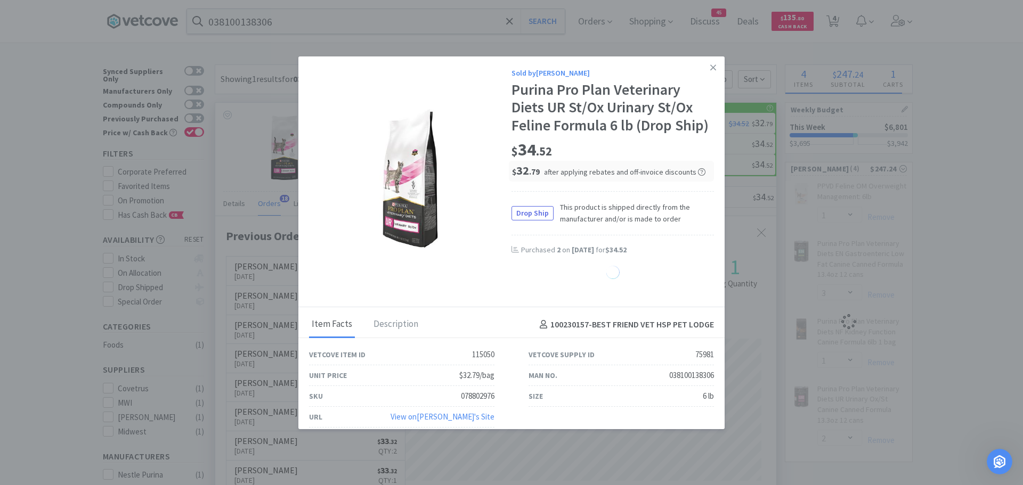
select select "1"
select select "3"
select select "1"
select select "2"
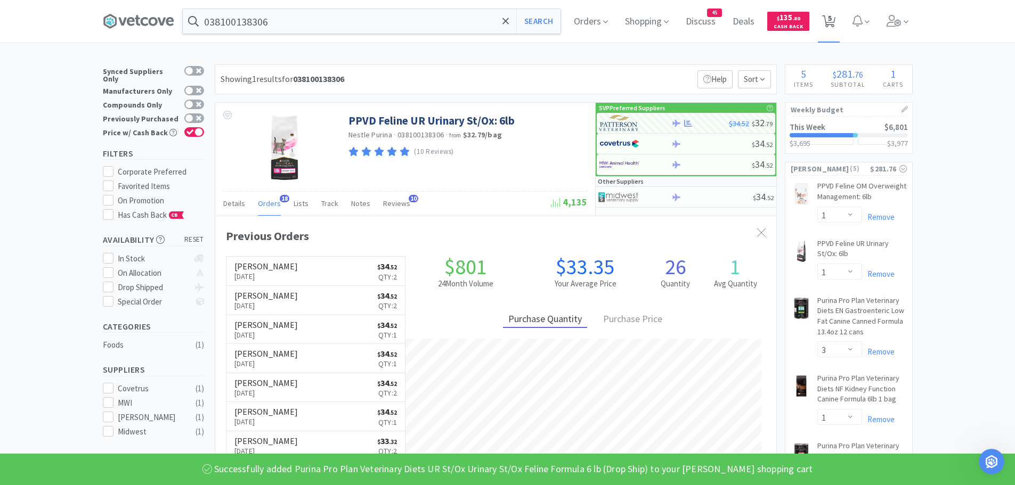
click at [832, 22] on span "5" at bounding box center [830, 18] width 4 height 43
select select "1"
select select "3"
select select "1"
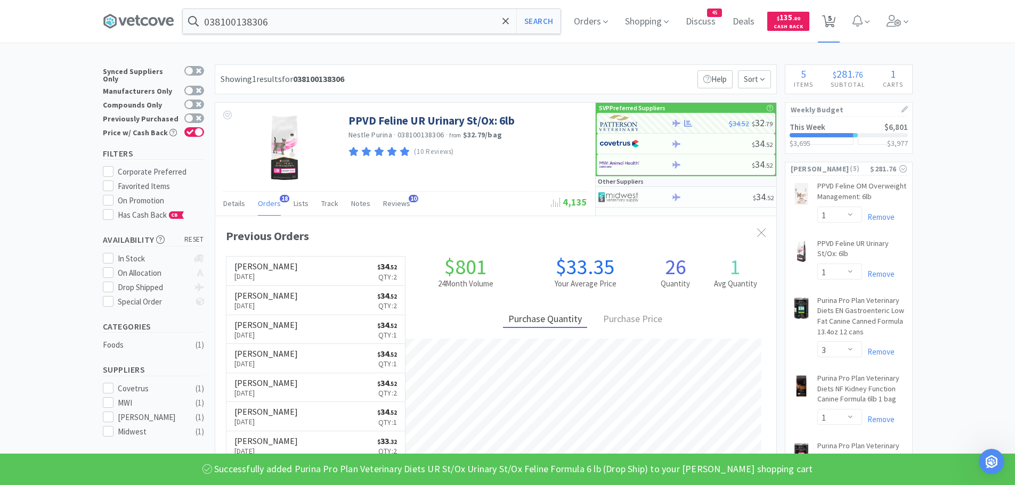
select select "2"
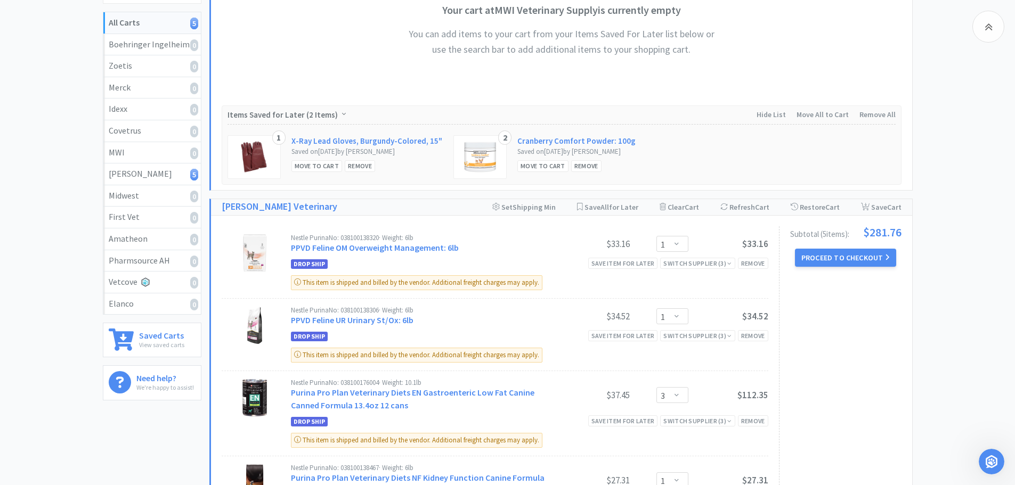
scroll to position [249, 0]
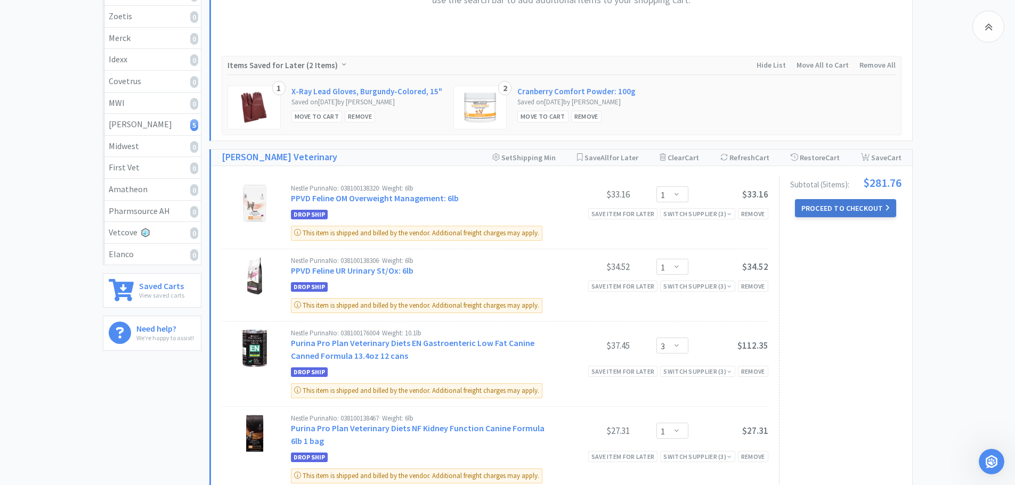
click at [830, 208] on button "Proceed to Checkout" at bounding box center [845, 208] width 101 height 18
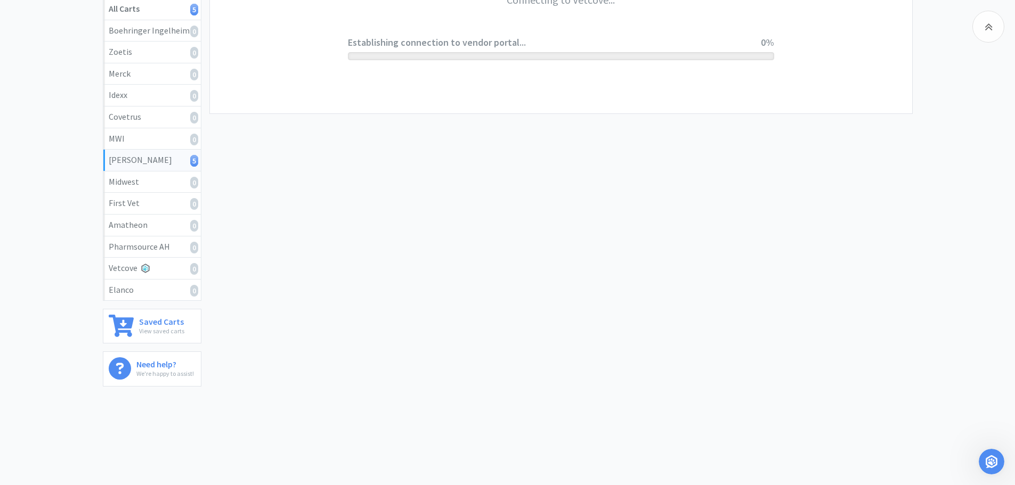
scroll to position [201, 0]
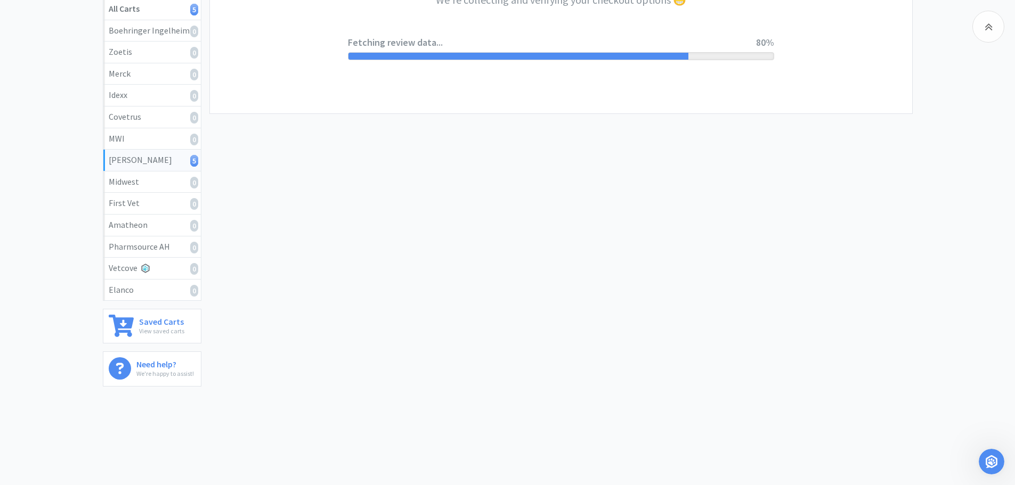
select select "1"
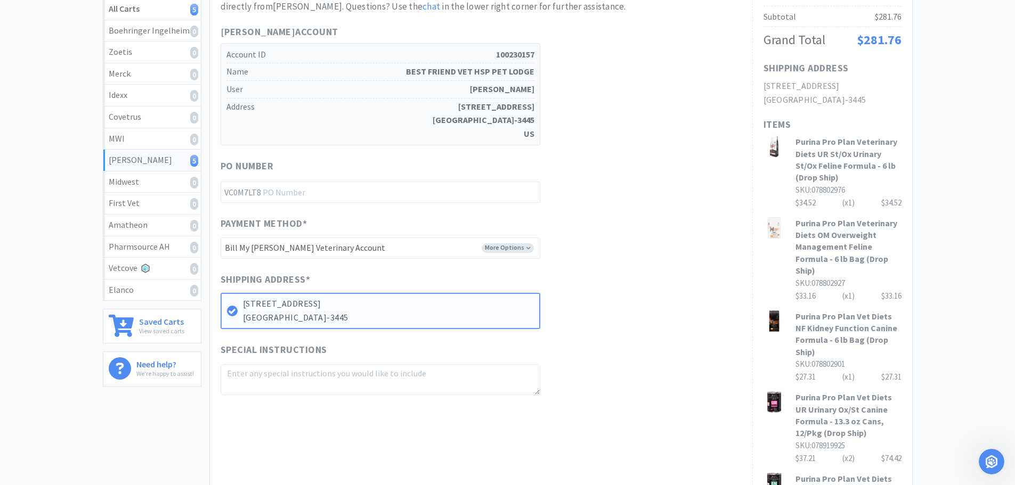
scroll to position [0, 0]
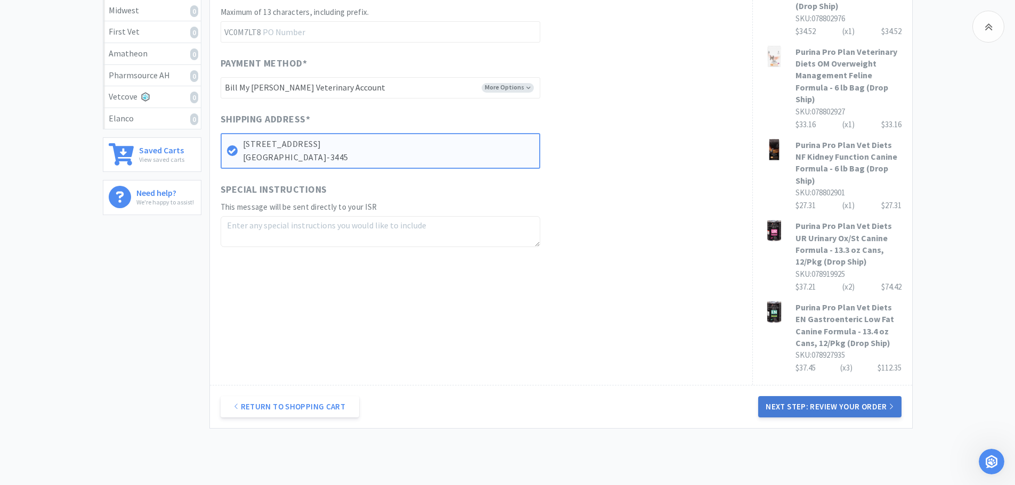
click at [829, 407] on button "Next Step: Review Your Order" at bounding box center [829, 406] width 143 height 21
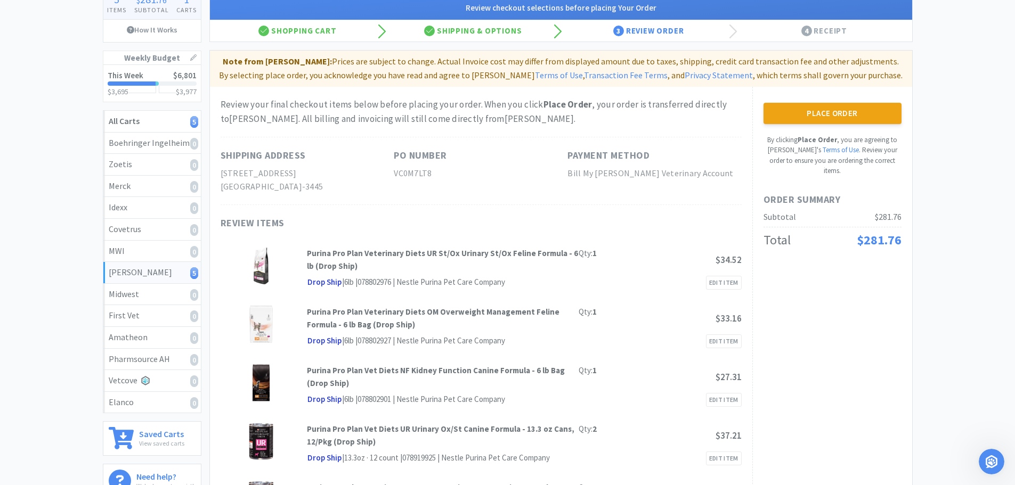
scroll to position [86, 0]
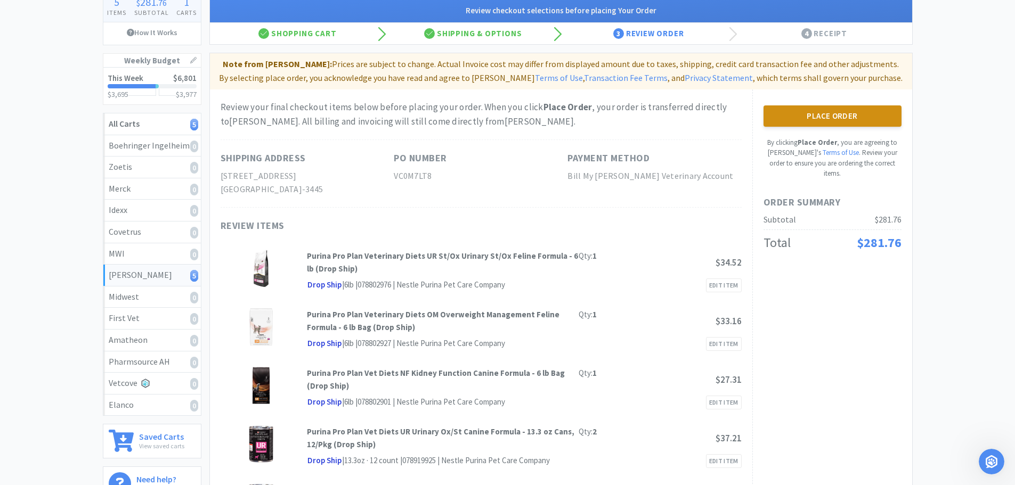
click at [809, 112] on button "Place Order" at bounding box center [833, 115] width 138 height 21
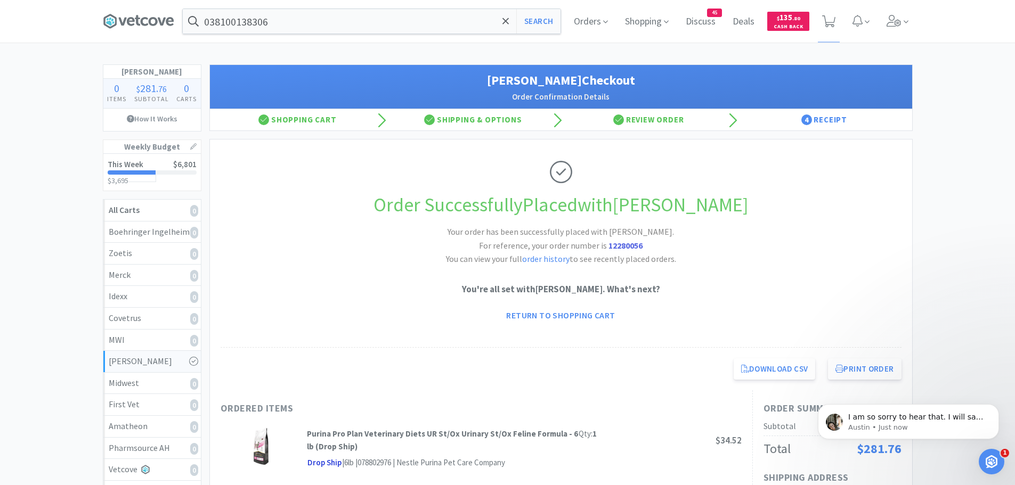
scroll to position [728, 0]
click at [934, 423] on p "Austin • Just now" at bounding box center [916, 428] width 137 height 10
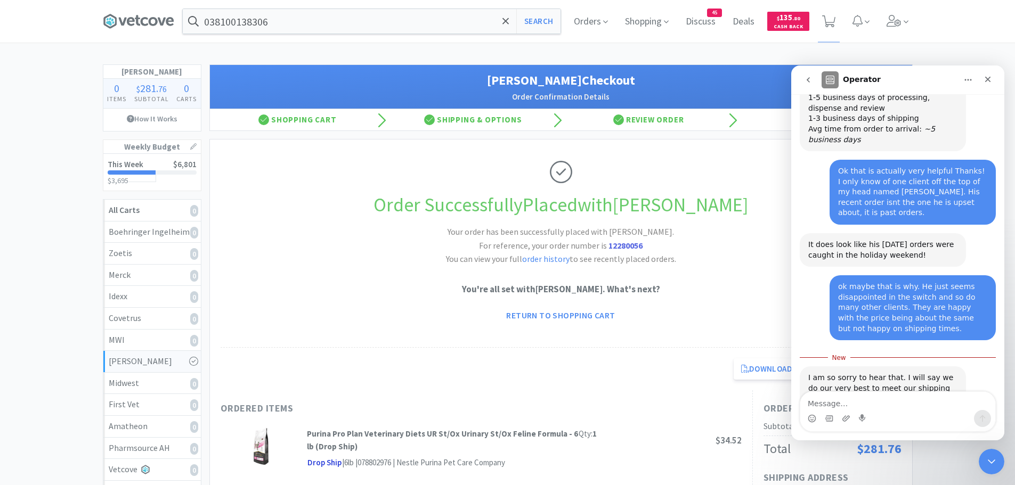
scroll to position [745, 0]
click at [841, 401] on textarea "Message…" at bounding box center [897, 401] width 195 height 18
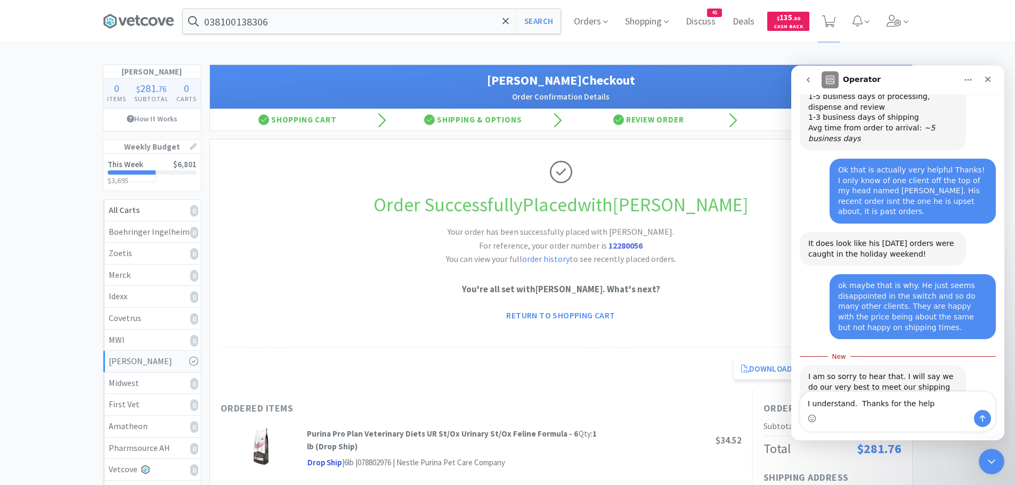
type textarea "I understand. Thanks for the help!"
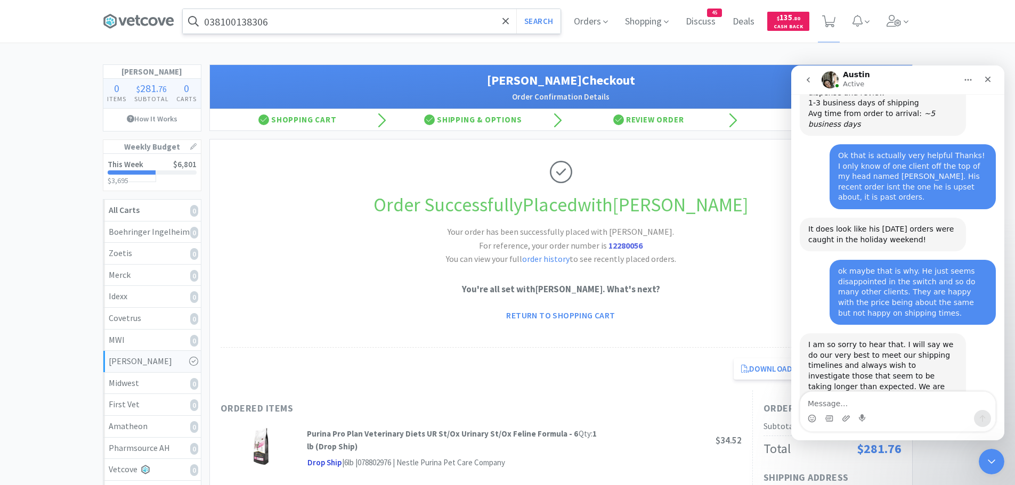
click at [303, 27] on input "038100138306" at bounding box center [372, 21] width 378 height 25
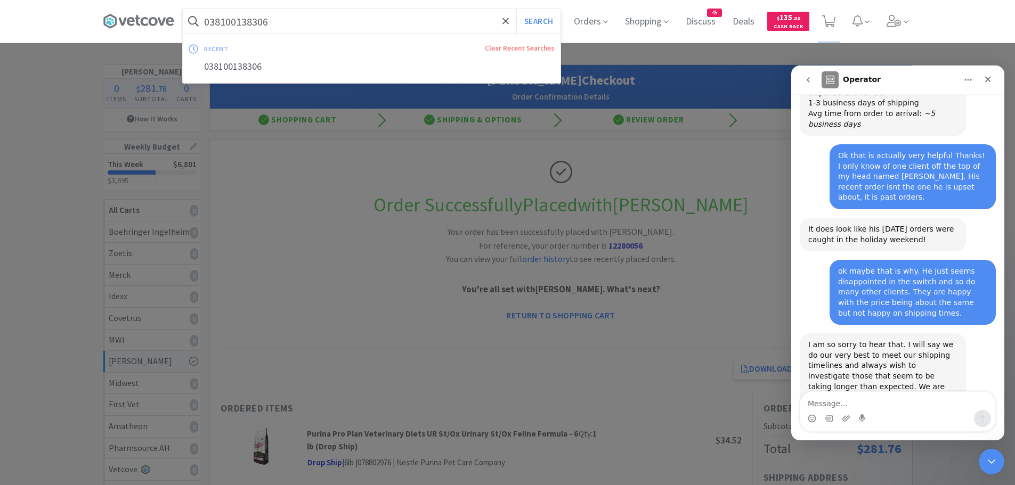
scroll to position [791, 0]
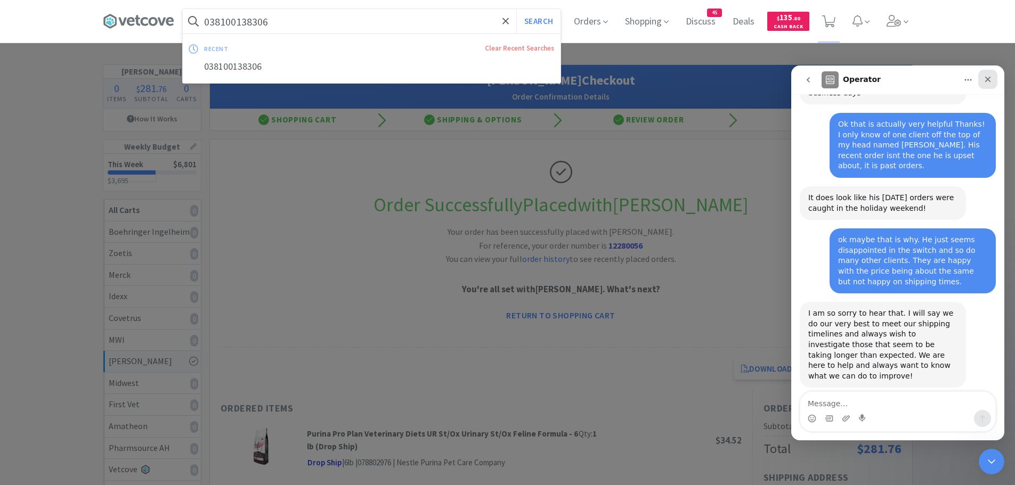
click at [990, 79] on icon "Close" at bounding box center [988, 79] width 9 height 9
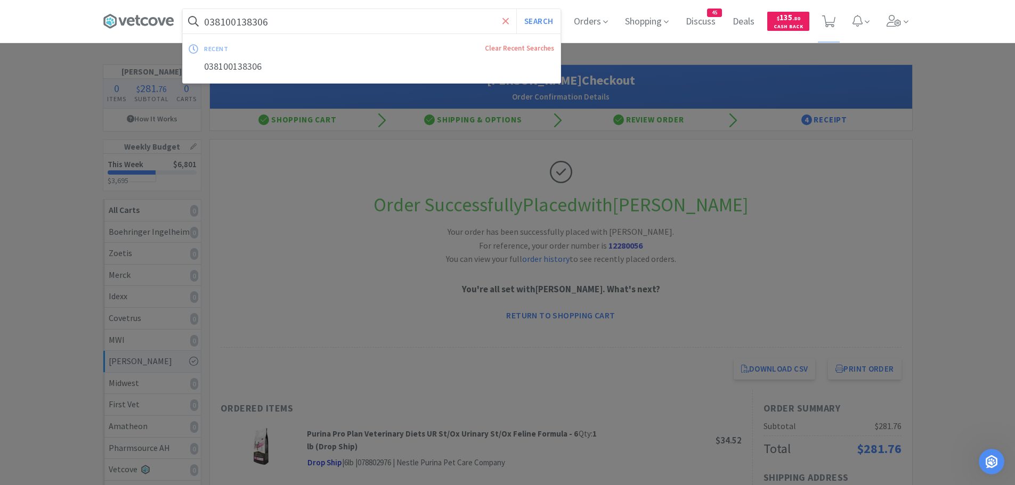
click at [500, 16] on span at bounding box center [506, 21] width 12 height 22
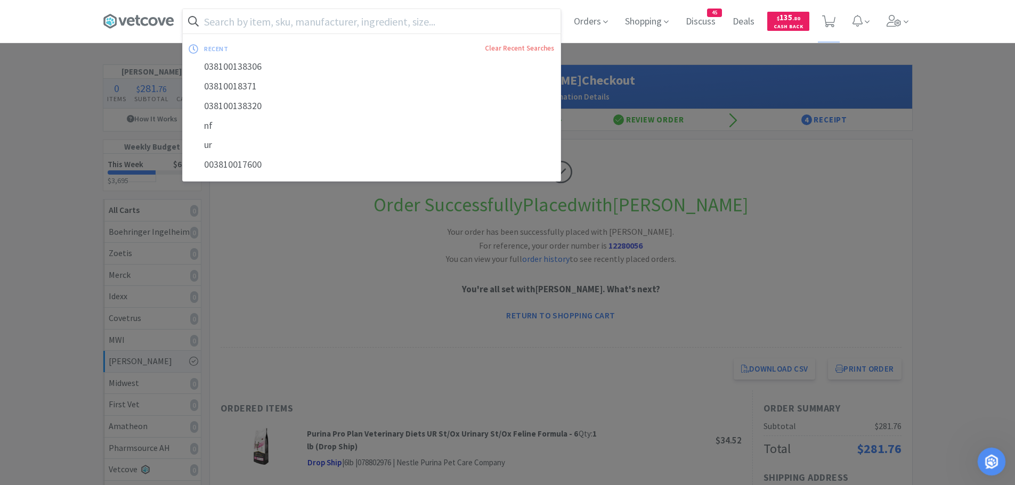
click at [987, 456] on icon "Open Intercom Messenger" at bounding box center [990, 461] width 18 height 18
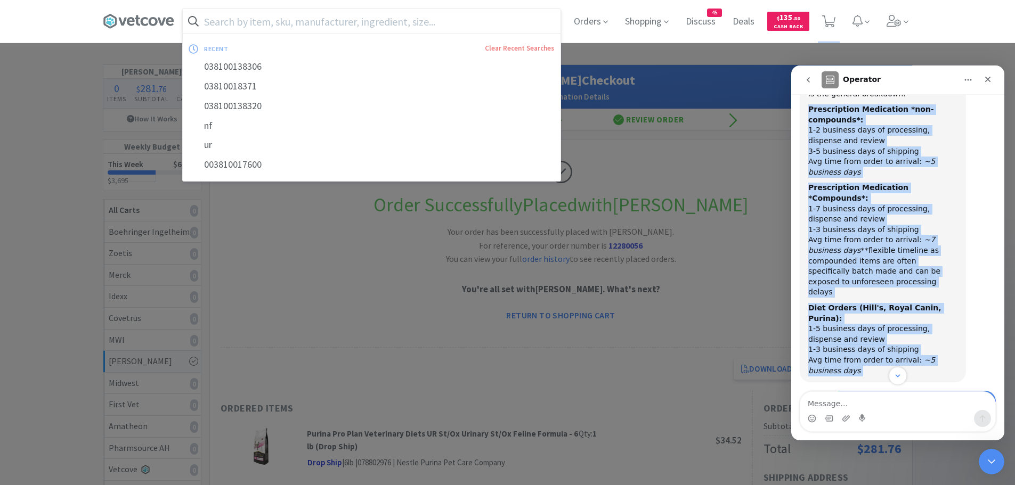
scroll to position [518, 0]
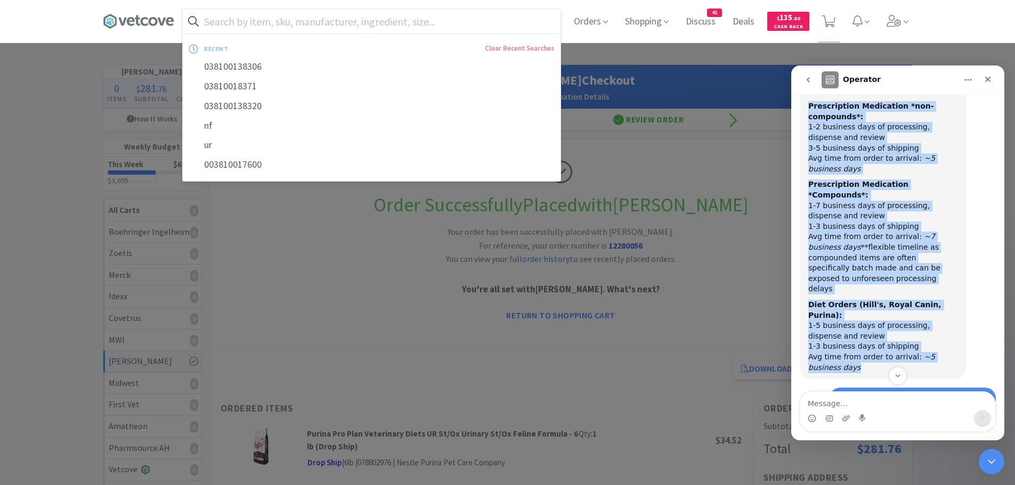
drag, startPoint x: 808, startPoint y: 183, endPoint x: 932, endPoint y: 319, distance: 183.6
click at [932, 319] on div "Do you have specific examples of orders I can investigate? It is slightly item …" at bounding box center [898, 215] width 196 height 345
copy div "Prescription Medication *non-compounds*: 1-2 business days of processing, dispe…"
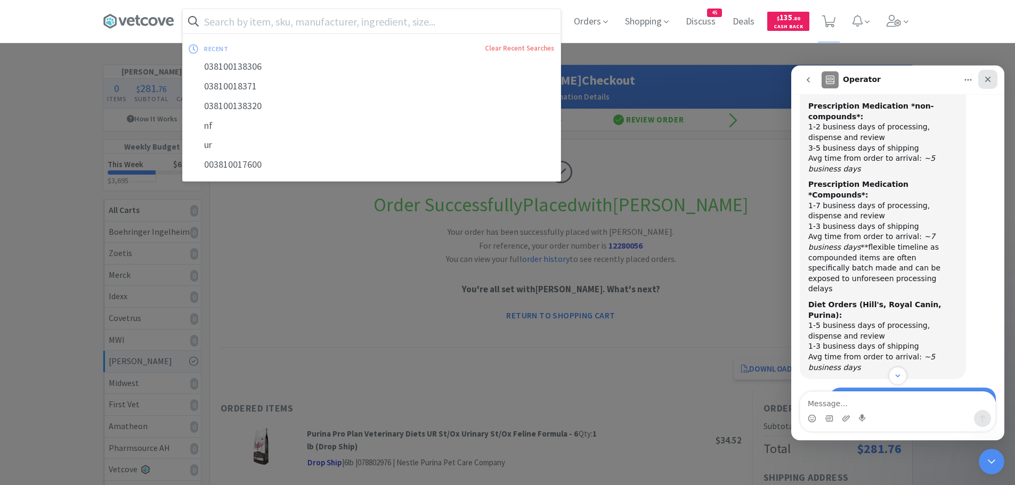
click at [989, 85] on div "Close" at bounding box center [987, 79] width 19 height 19
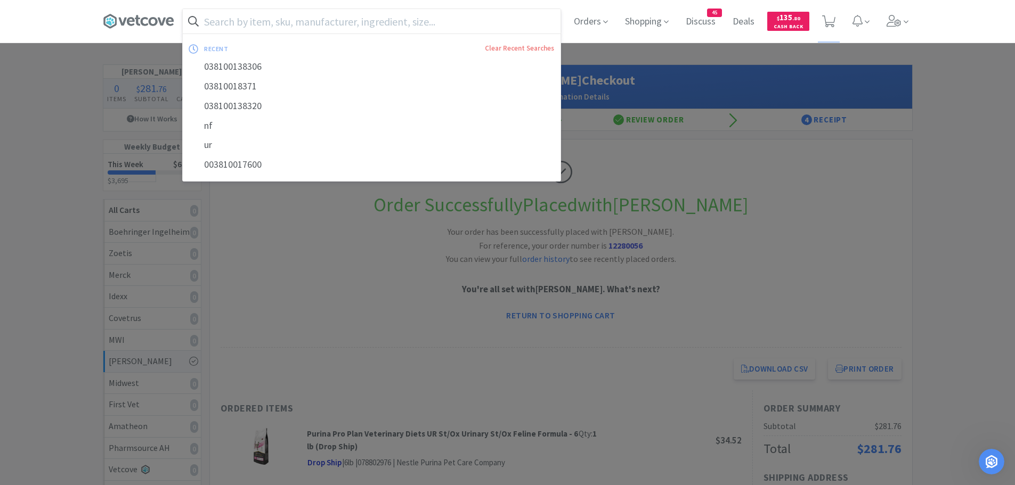
click at [963, 109] on div at bounding box center [507, 242] width 1015 height 485
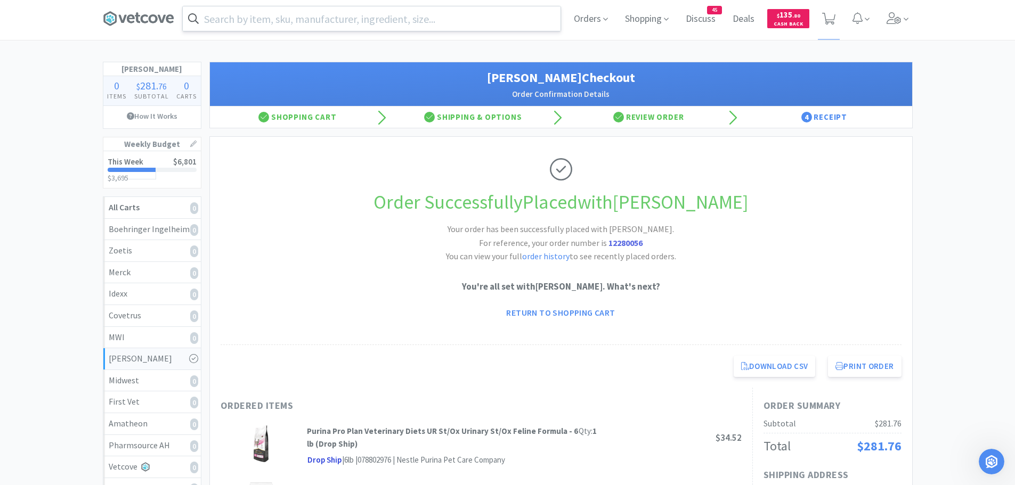
scroll to position [0, 0]
